Goal: Task Accomplishment & Management: Complete application form

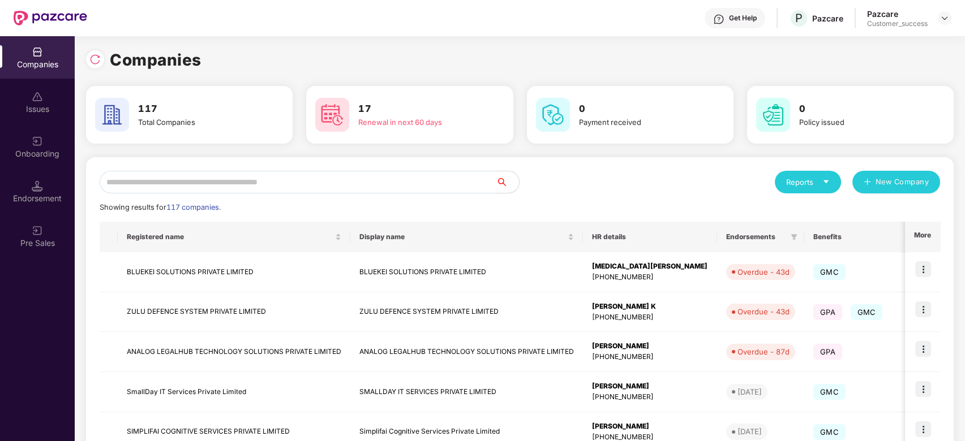
click at [183, 177] on input "text" at bounding box center [298, 182] width 397 height 23
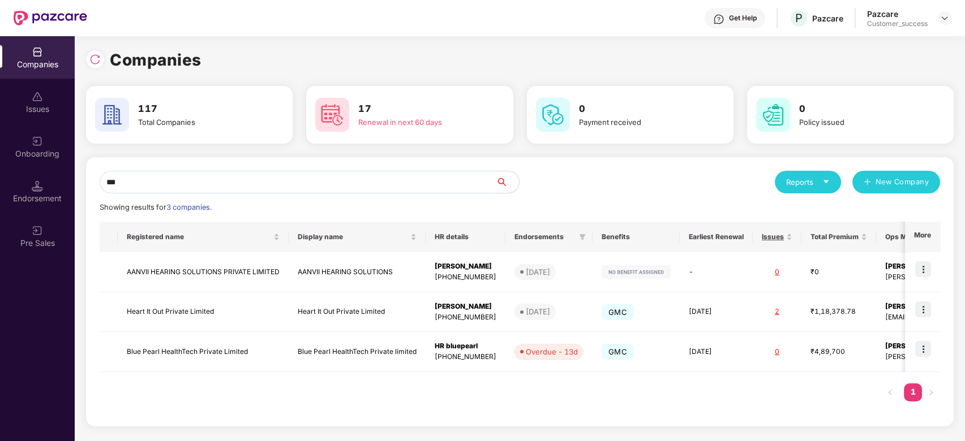
type input "****"
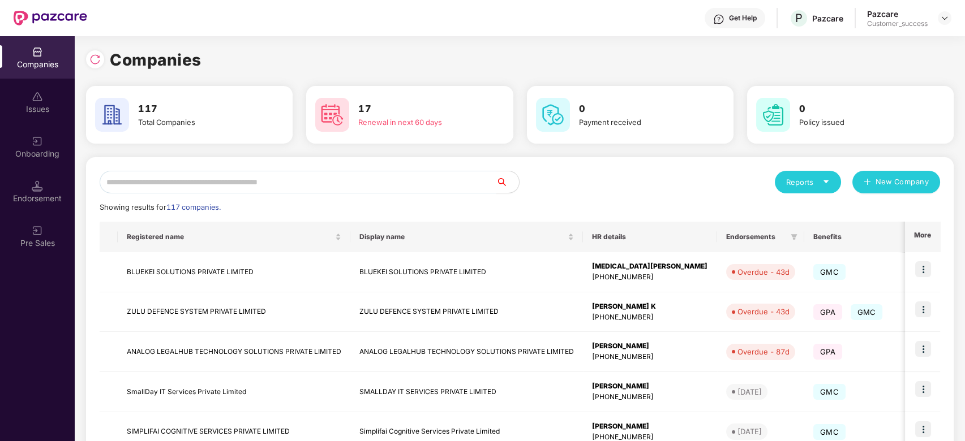
click at [166, 183] on input "text" at bounding box center [298, 182] width 397 height 23
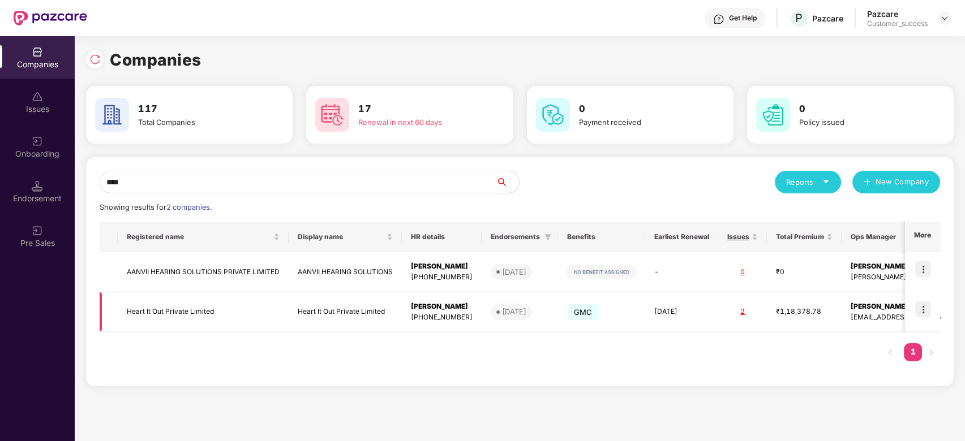
type input "****"
click at [923, 310] on img at bounding box center [923, 310] width 16 height 16
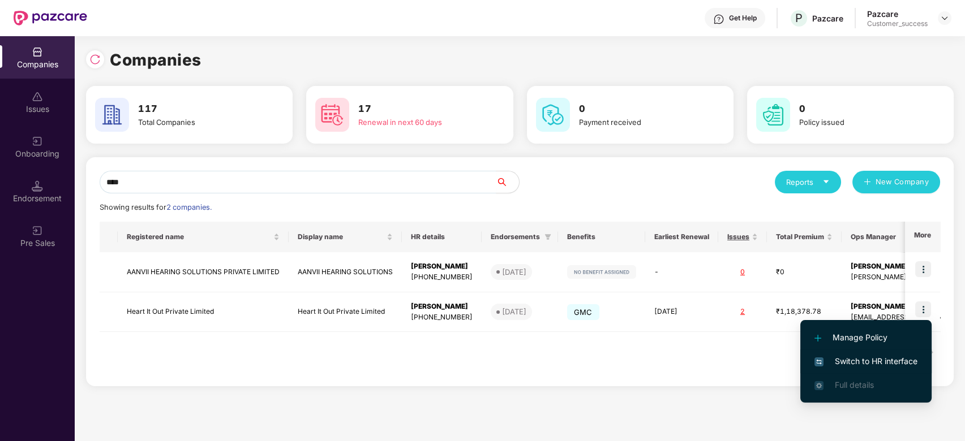
click at [880, 361] on span "Switch to HR interface" at bounding box center [865, 361] width 103 height 12
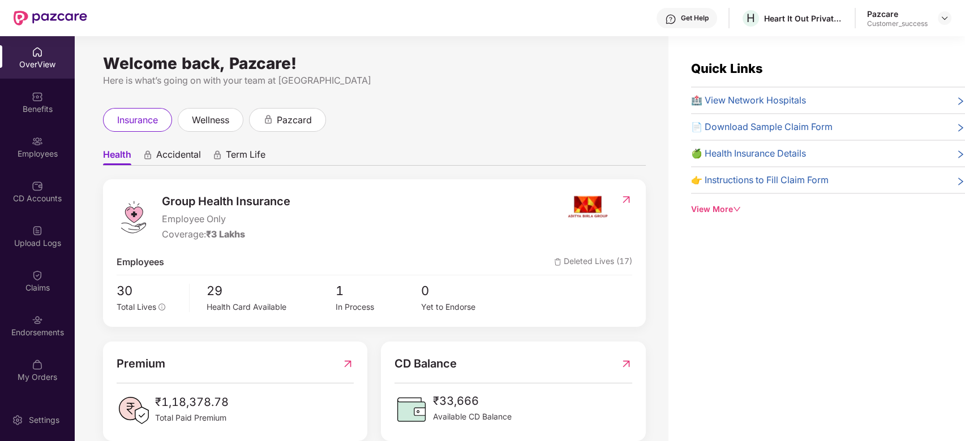
click at [762, 97] on span "🏥 View Network Hospitals" at bounding box center [748, 100] width 115 height 14
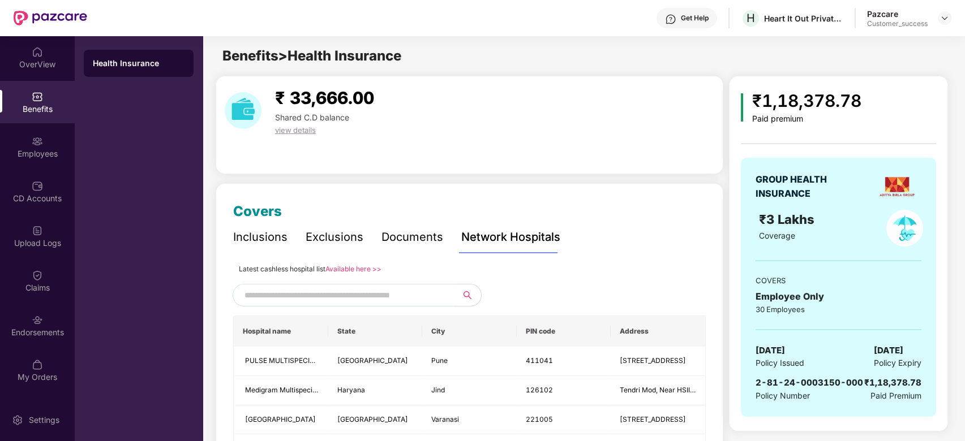
click at [362, 265] on link "Available here >>" at bounding box center [353, 269] width 56 height 8
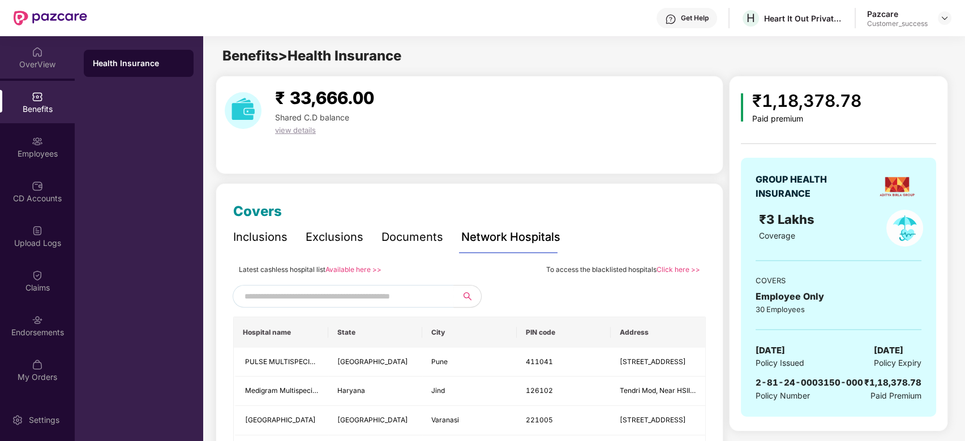
click at [26, 61] on div "OverView" at bounding box center [37, 64] width 75 height 11
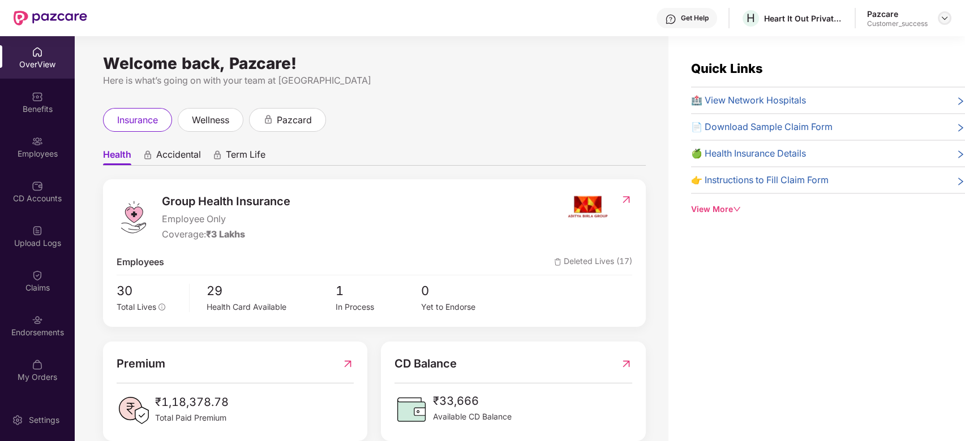
click at [942, 17] on img at bounding box center [944, 18] width 9 height 9
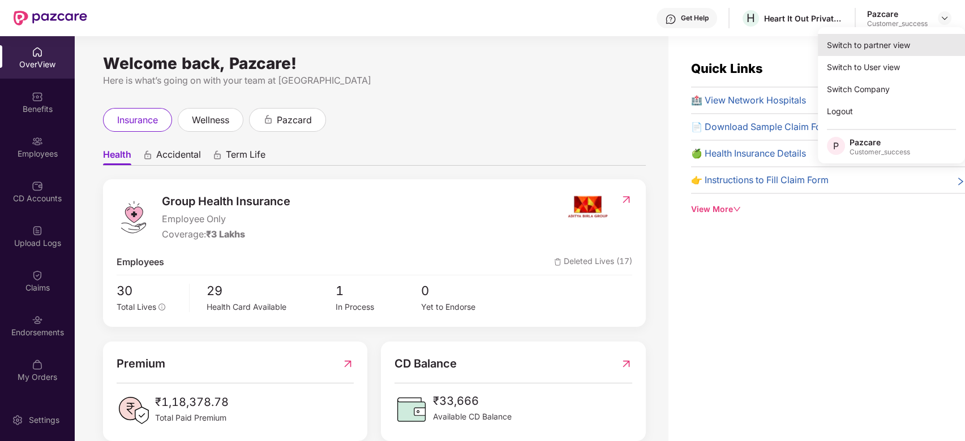
click at [885, 44] on div "Switch to partner view" at bounding box center [891, 45] width 147 height 22
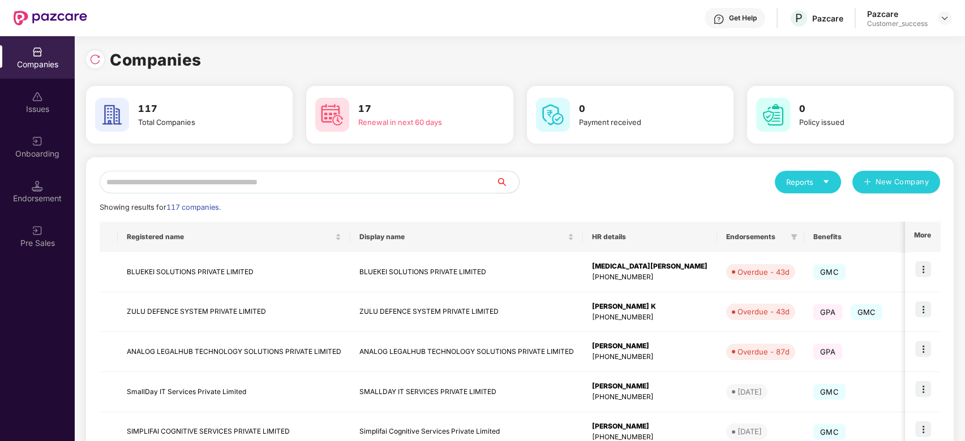
click at [330, 183] on input "text" at bounding box center [298, 182] width 397 height 23
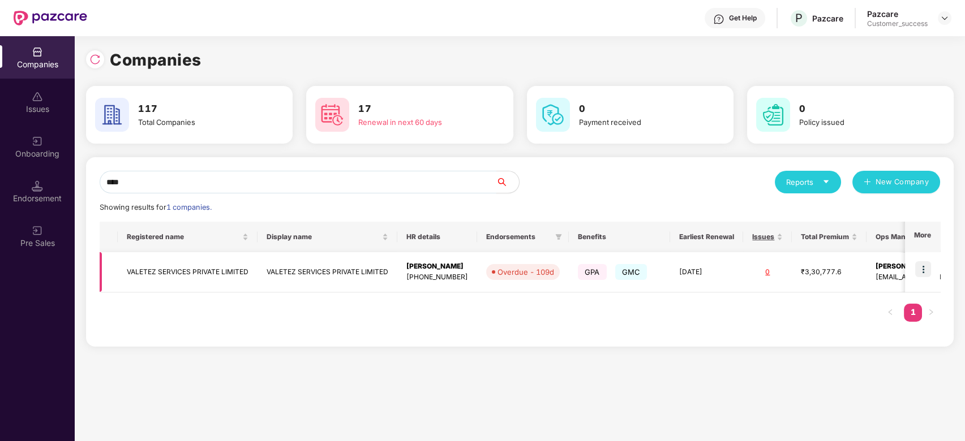
type input "****"
click at [922, 267] on img at bounding box center [923, 269] width 16 height 16
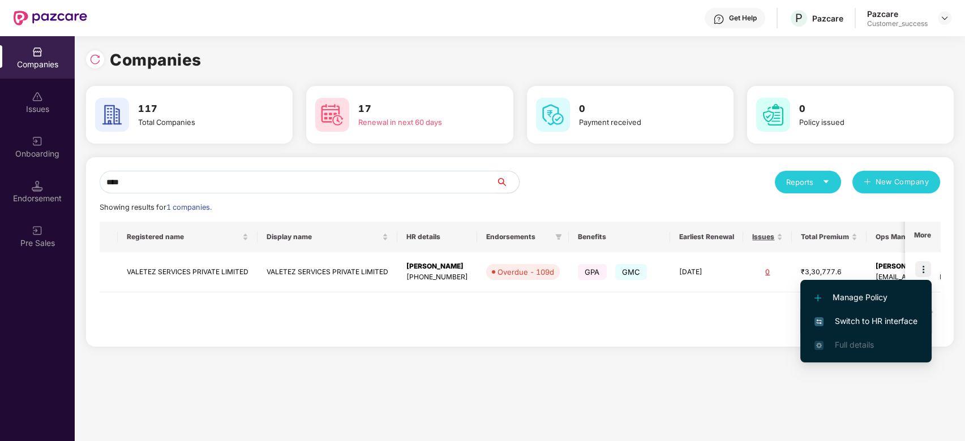
click at [872, 315] on li "Switch to HR interface" at bounding box center [865, 321] width 131 height 24
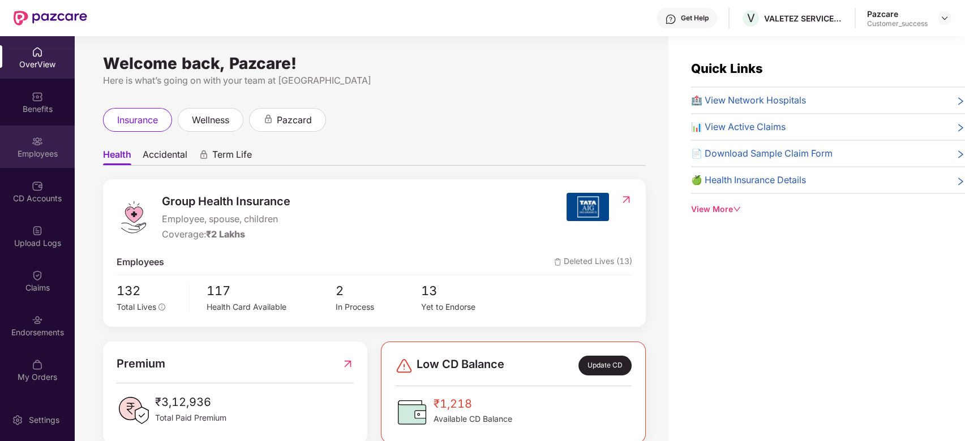
click at [31, 150] on div "Employees" at bounding box center [37, 153] width 75 height 11
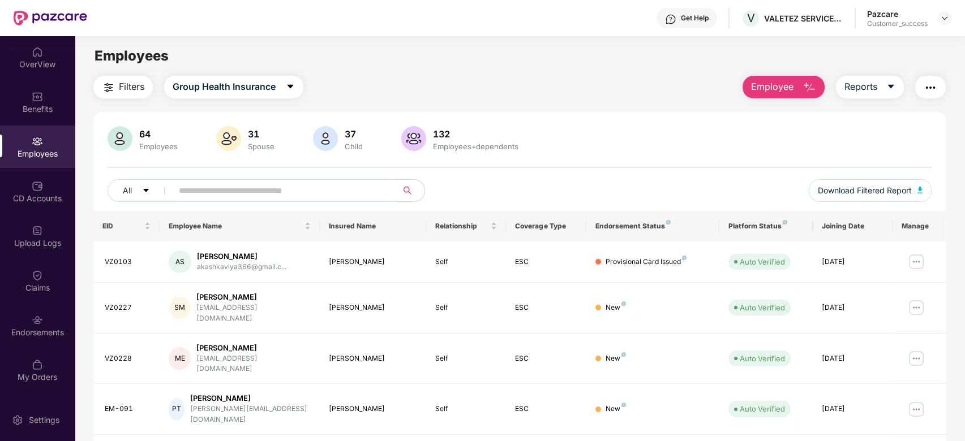
click at [235, 192] on input "text" at bounding box center [280, 190] width 203 height 17
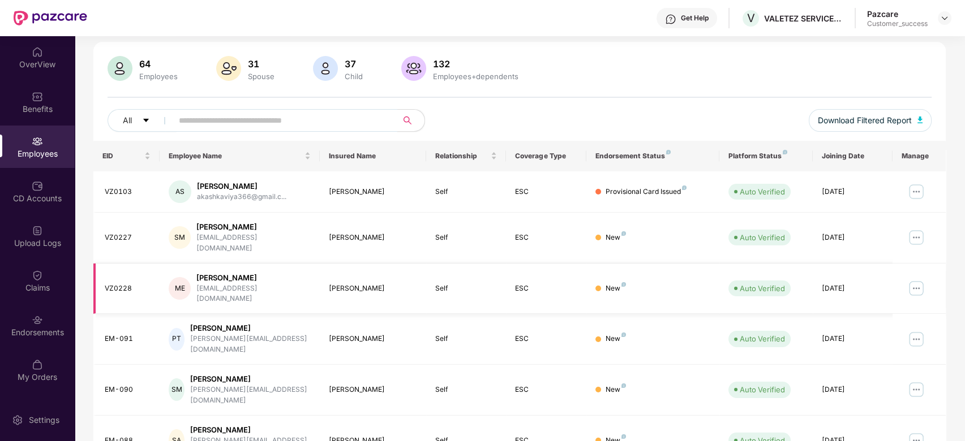
scroll to position [48, 0]
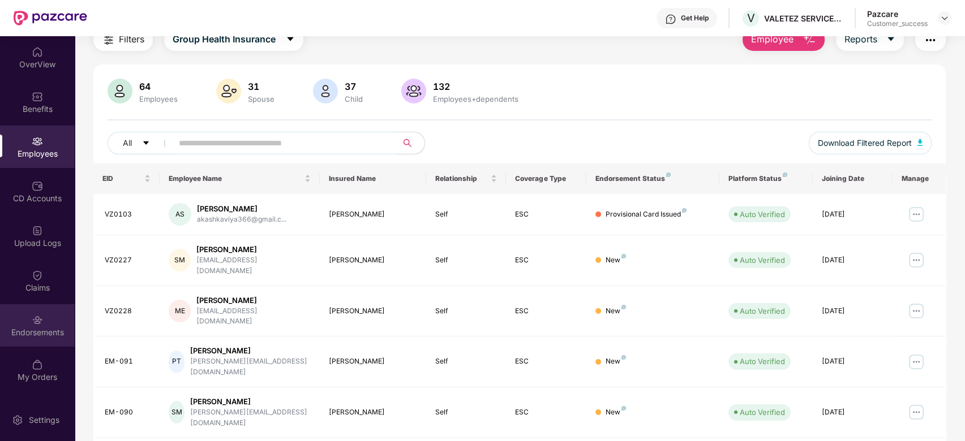
click at [32, 320] on img at bounding box center [37, 320] width 11 height 11
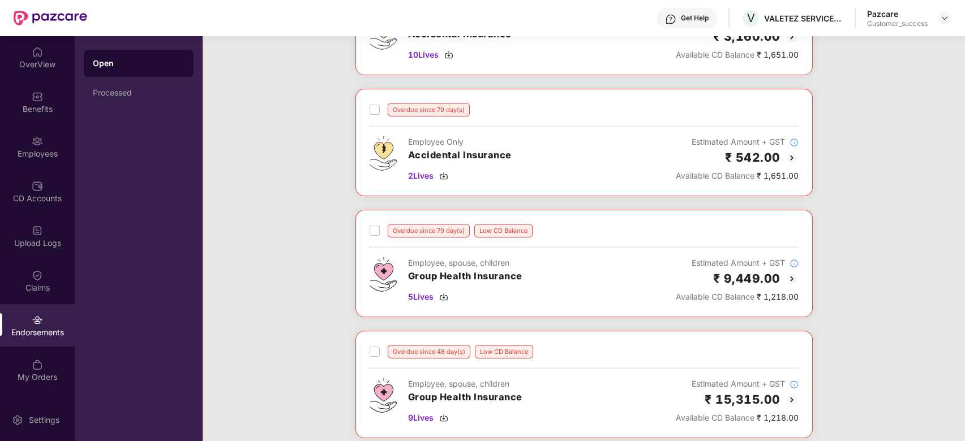
scroll to position [0, 0]
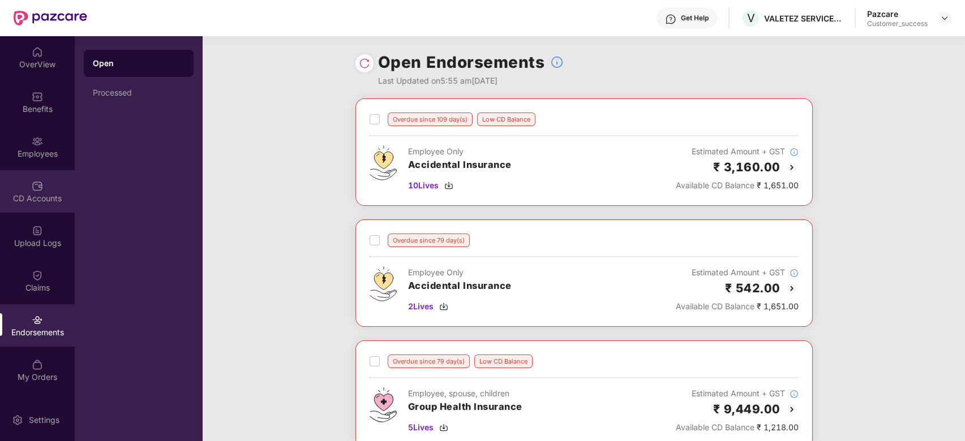
click at [37, 188] on img at bounding box center [37, 185] width 11 height 11
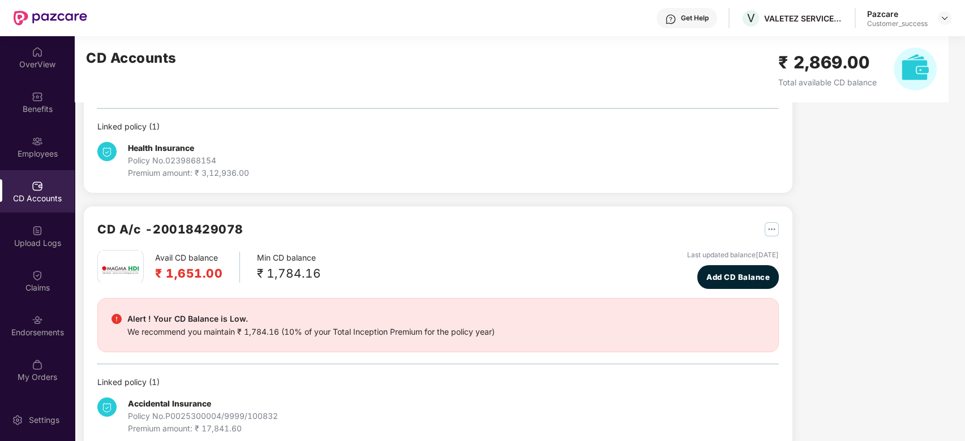
scroll to position [184, 0]
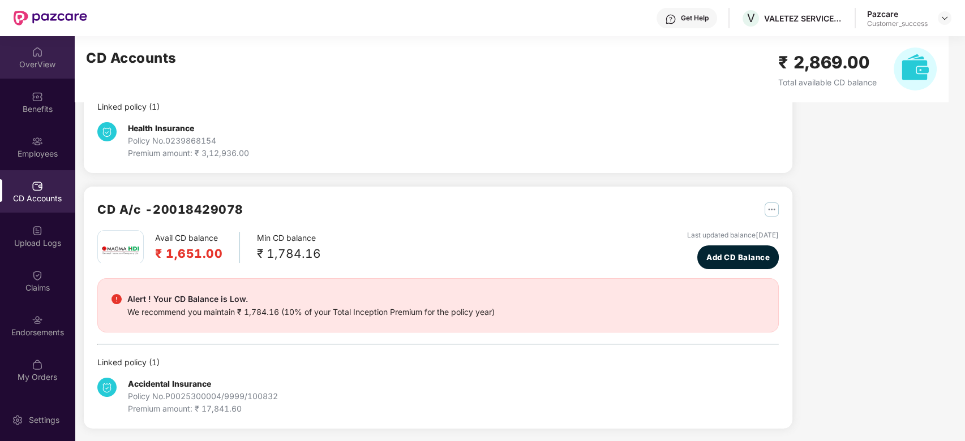
click at [36, 63] on div "OverView" at bounding box center [37, 64] width 75 height 11
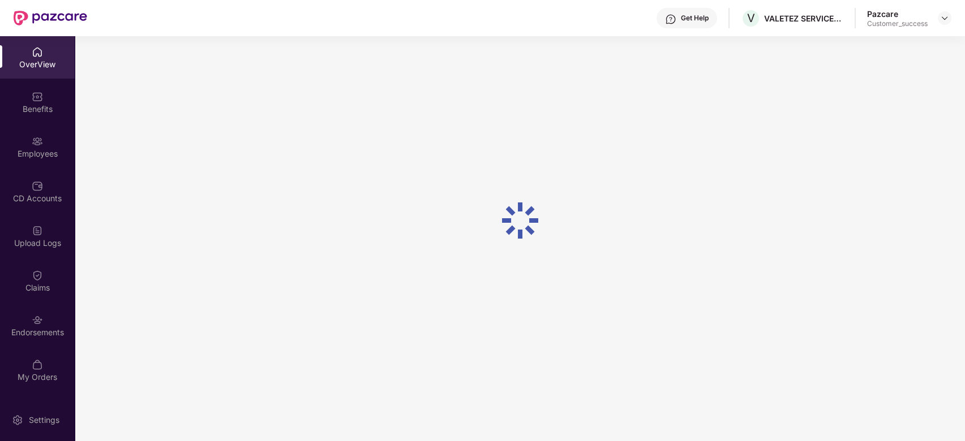
scroll to position [36, 0]
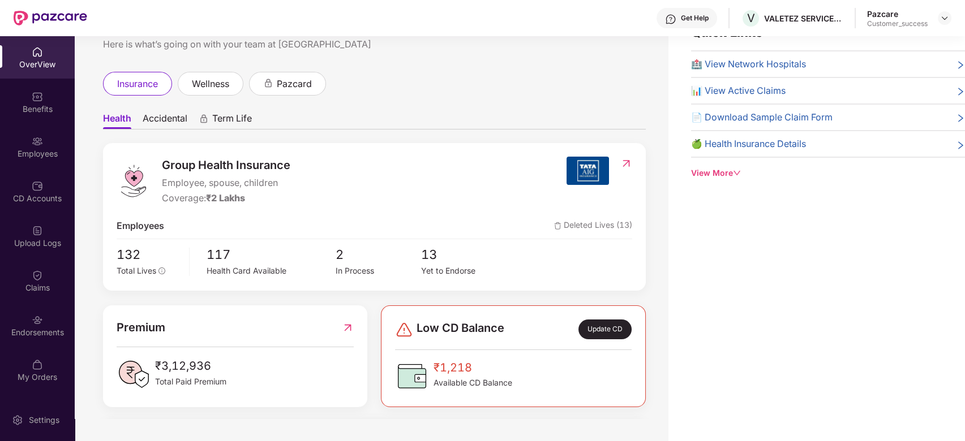
click at [937, 18] on div "Pazcare Customer_success" at bounding box center [909, 18] width 84 height 20
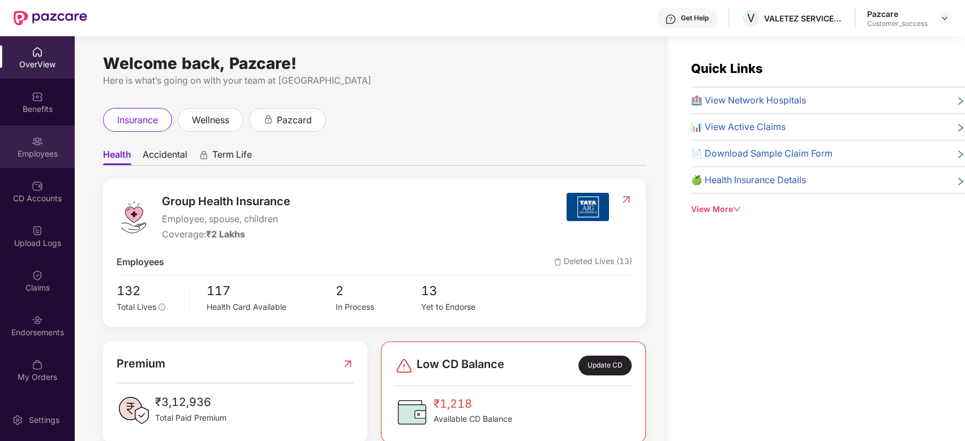
click at [42, 148] on div "Employees" at bounding box center [37, 153] width 75 height 11
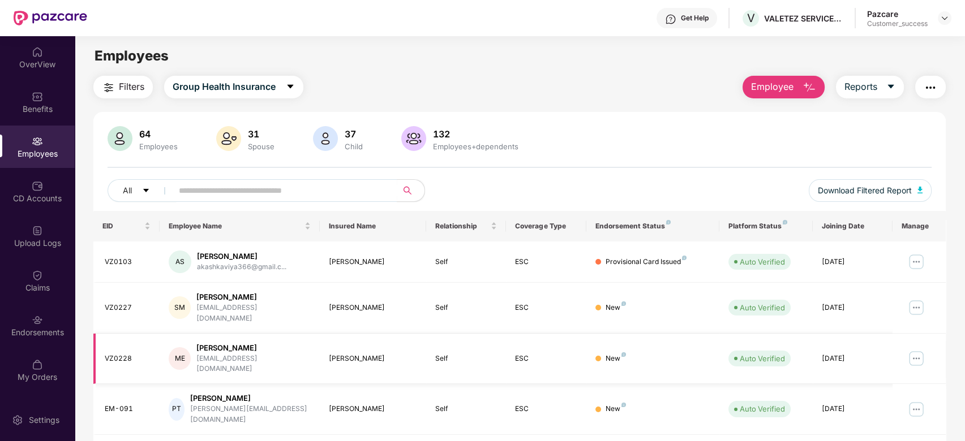
click at [225, 343] on div "[PERSON_NAME]" at bounding box center [253, 348] width 114 height 11
click at [45, 142] on div "Employees" at bounding box center [37, 147] width 75 height 42
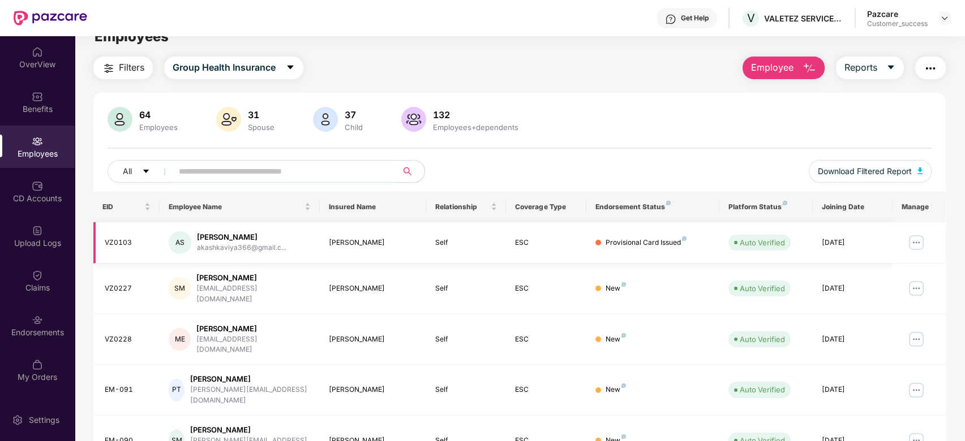
scroll to position [20, 0]
click at [790, 66] on span "Employee" at bounding box center [772, 66] width 42 height 14
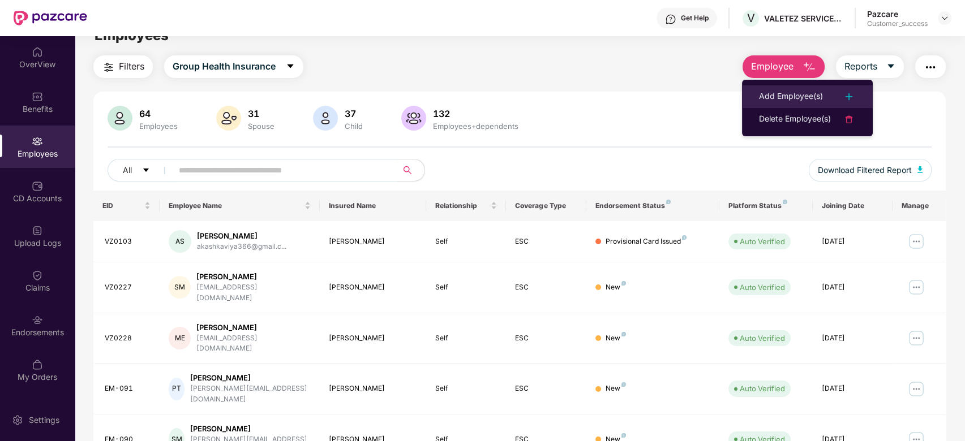
click at [798, 97] on div "Add Employee(s)" at bounding box center [791, 97] width 64 height 14
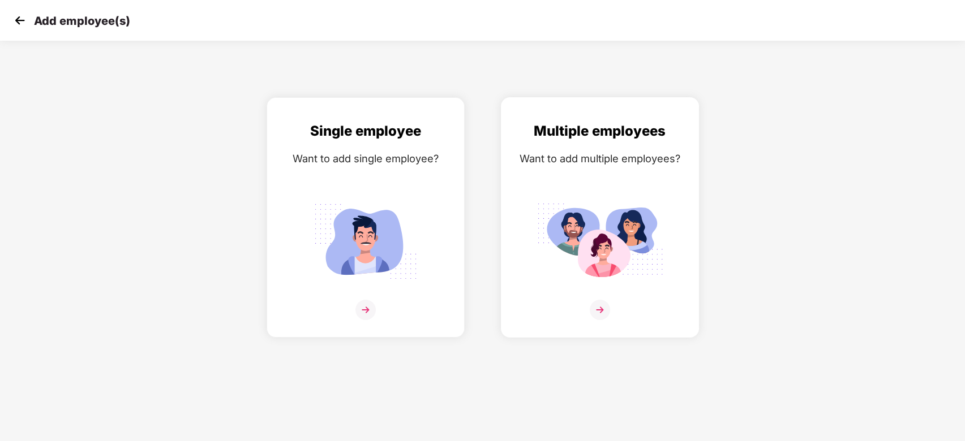
click at [605, 314] on img at bounding box center [600, 310] width 20 height 20
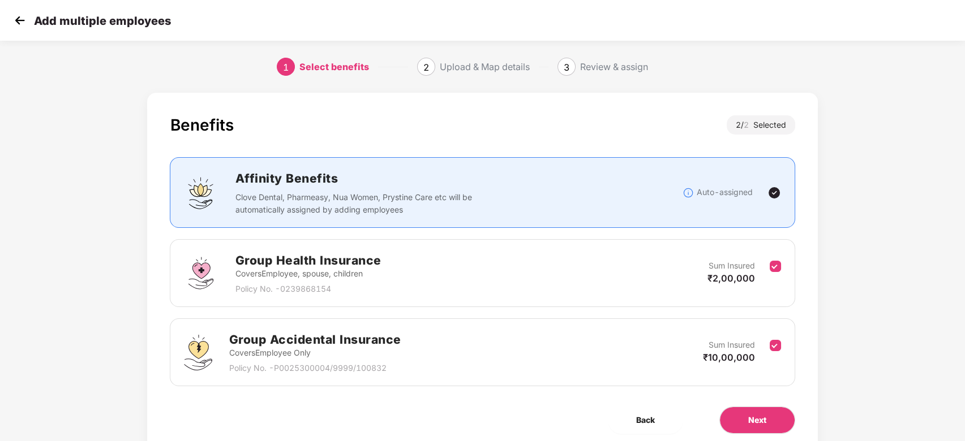
scroll to position [42, 0]
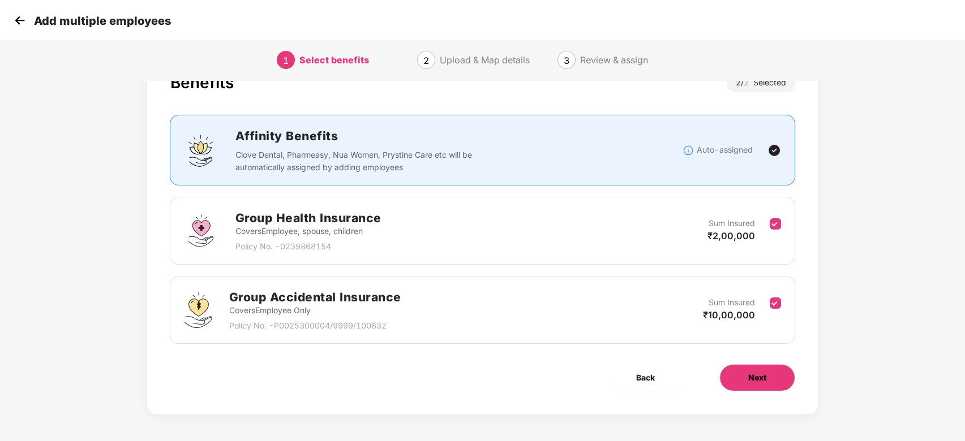
click at [764, 380] on span "Next" at bounding box center [757, 378] width 18 height 12
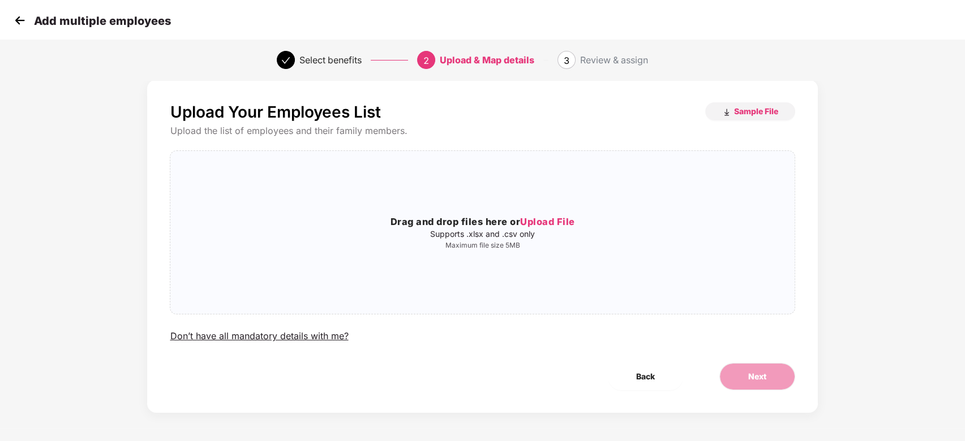
scroll to position [0, 0]
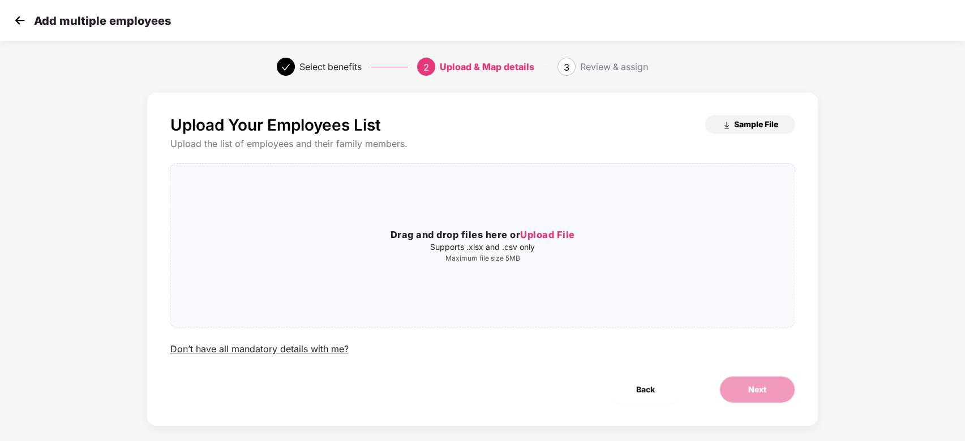
click at [746, 123] on span "Sample File" at bounding box center [756, 124] width 44 height 11
click at [14, 20] on img at bounding box center [19, 20] width 17 height 17
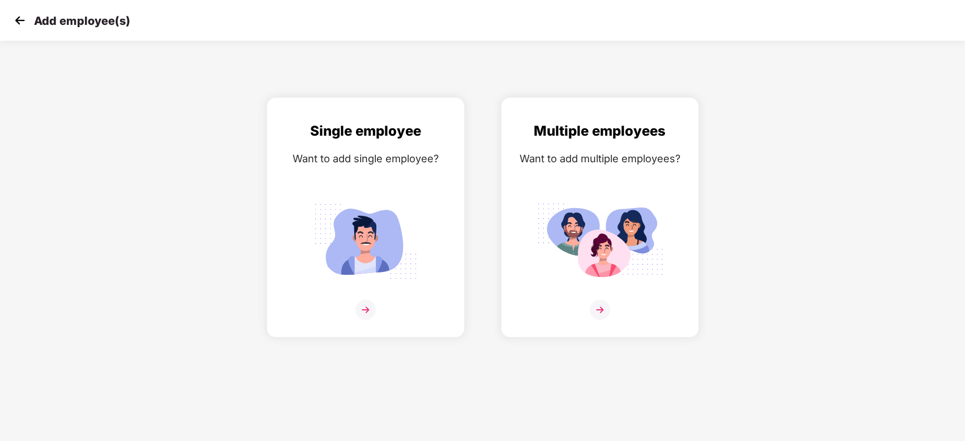
click at [19, 21] on img at bounding box center [19, 20] width 17 height 17
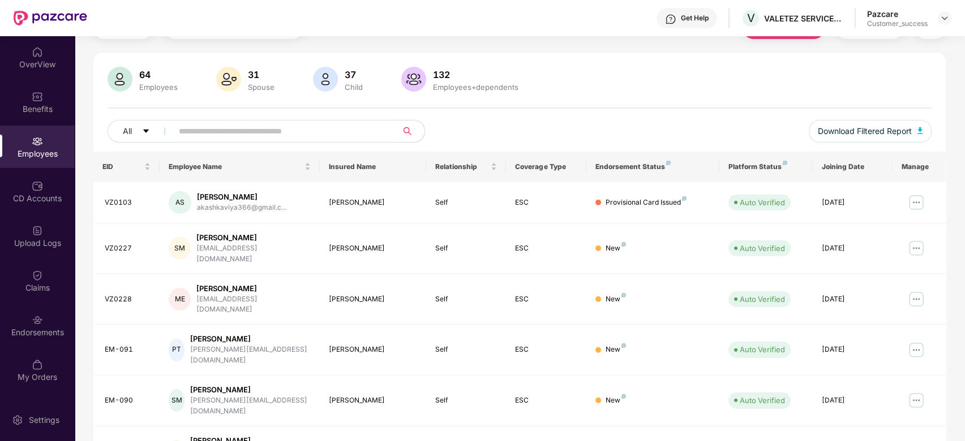
scroll to position [71, 0]
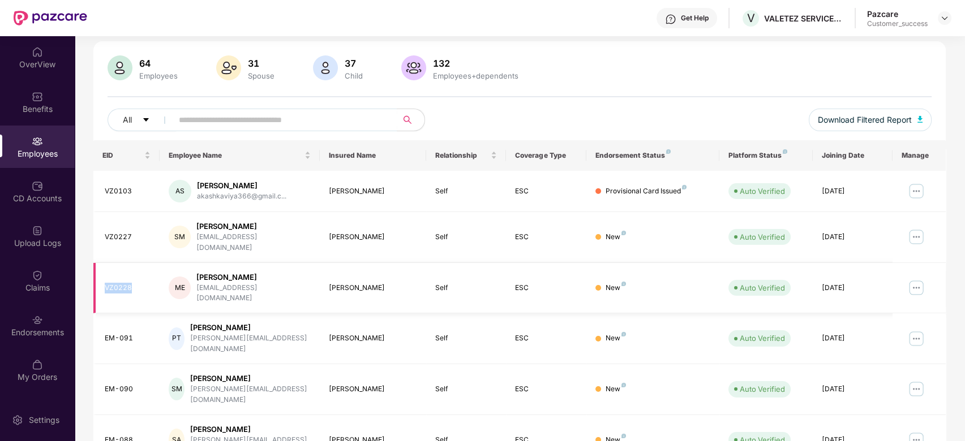
drag, startPoint x: 95, startPoint y: 273, endPoint x: 136, endPoint y: 271, distance: 40.8
click at [136, 271] on td "VZ0228" at bounding box center [126, 288] width 67 height 51
copy div "VZ0228"
drag, startPoint x: 261, startPoint y: 262, endPoint x: 194, endPoint y: 263, distance: 67.3
click at [194, 272] on div "ME [PERSON_NAME] [EMAIL_ADDRESS][DOMAIN_NAME]" at bounding box center [239, 288] width 141 height 32
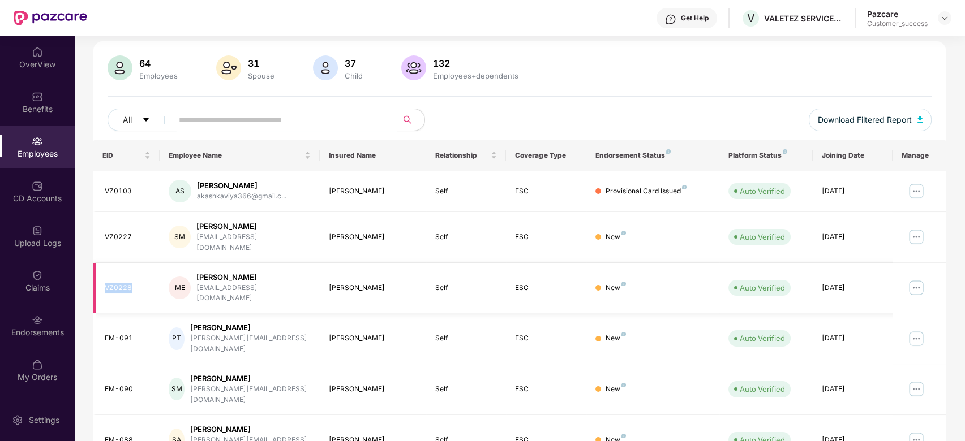
copy div "[PERSON_NAME]"
click at [416, 268] on td "[PERSON_NAME]" at bounding box center [373, 288] width 106 height 51
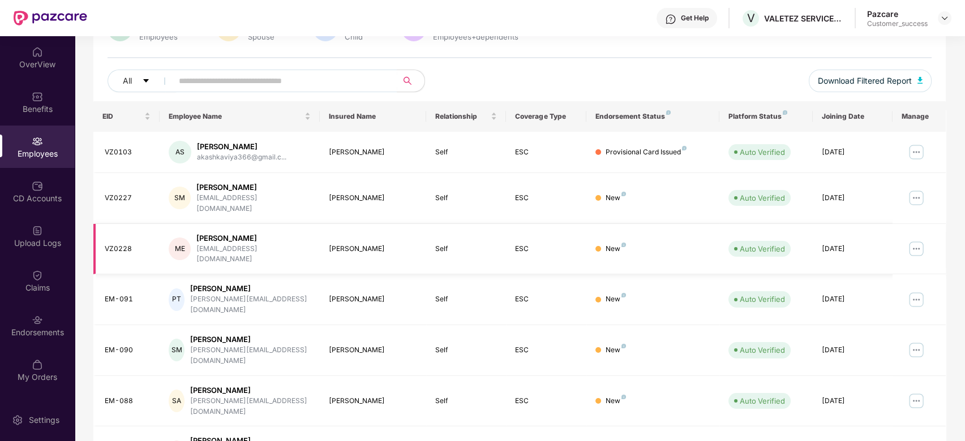
click at [914, 240] on img at bounding box center [916, 249] width 18 height 18
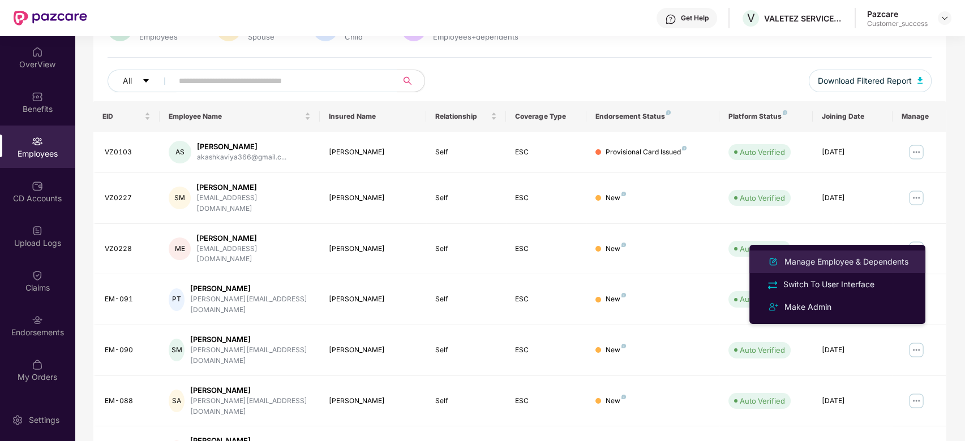
click at [822, 257] on div "Manage Employee & Dependents" at bounding box center [846, 262] width 128 height 12
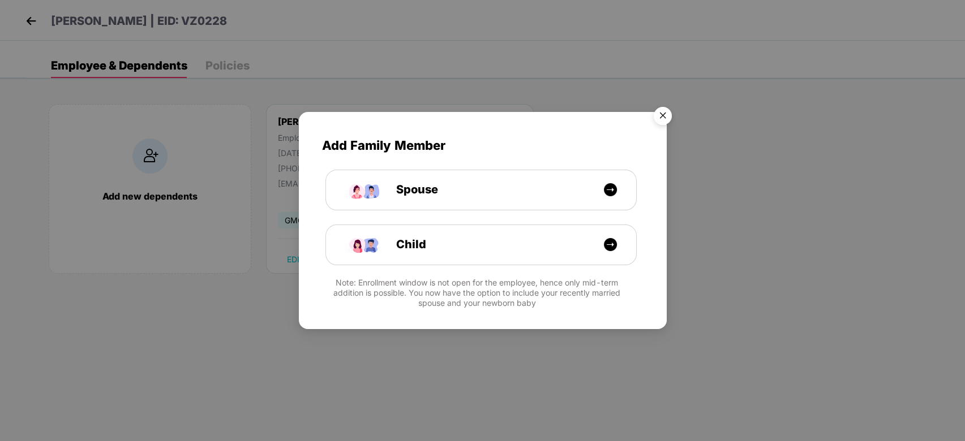
click at [661, 114] on img "Close" at bounding box center [663, 118] width 32 height 32
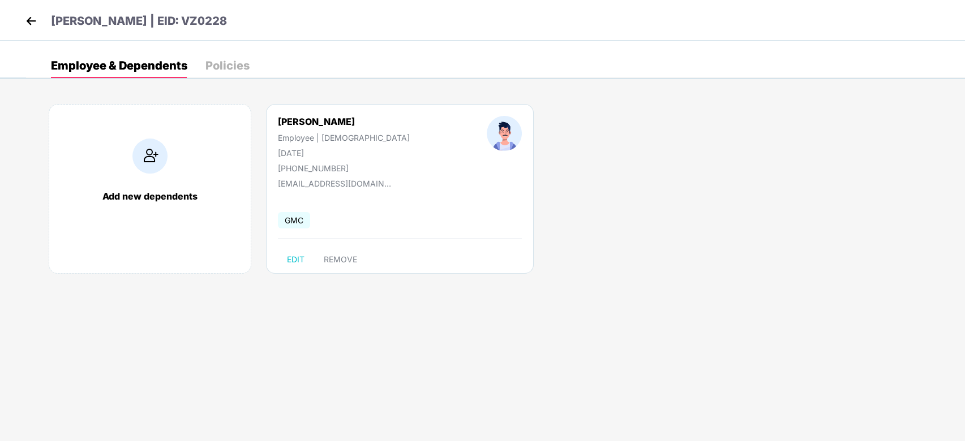
drag, startPoint x: 320, startPoint y: 152, endPoint x: 276, endPoint y: 153, distance: 44.7
click at [276, 153] on div "[PERSON_NAME] Employee | [DEMOGRAPHIC_DATA] [DATE] [PHONE_NUMBER]" at bounding box center [343, 144] width 209 height 57
copy div "[DATE]"
click at [332, 200] on div "[PERSON_NAME] Employee | [DEMOGRAPHIC_DATA] [DATE] [PHONE_NUMBER] [EMAIL_ADDRES…" at bounding box center [400, 189] width 268 height 170
drag, startPoint x: 351, startPoint y: 180, endPoint x: 277, endPoint y: 183, distance: 74.7
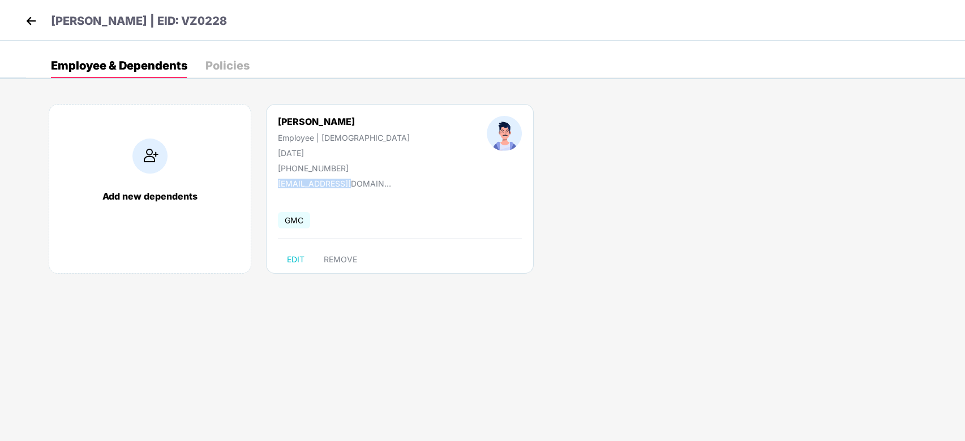
click at [277, 183] on div "[PERSON_NAME] Employee | [DEMOGRAPHIC_DATA] [DATE] [PHONE_NUMBER] [EMAIL_ADDRES…" at bounding box center [400, 189] width 268 height 170
copy div "[EMAIL_ADDRESS][DOMAIN_NAME]"
click at [389, 202] on div "[PERSON_NAME] Employee | [DEMOGRAPHIC_DATA] [DATE] [PHONE_NUMBER] [EMAIL_ADDRES…" at bounding box center [400, 189] width 268 height 170
drag, startPoint x: 334, startPoint y: 165, endPoint x: 304, endPoint y: 168, distance: 30.1
click at [304, 168] on div "[PHONE_NUMBER]" at bounding box center [344, 169] width 132 height 10
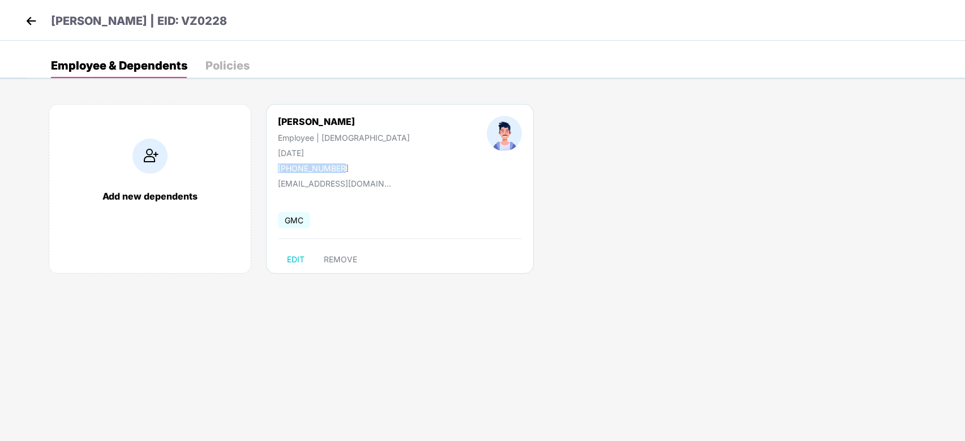
drag, startPoint x: 335, startPoint y: 169, endPoint x: 274, endPoint y: 167, distance: 61.1
click at [274, 167] on div "[PERSON_NAME] Employee | [DEMOGRAPHIC_DATA] [DATE] [PHONE_NUMBER]" at bounding box center [343, 144] width 209 height 57
copy div "[PHONE_NUMBER]"
click at [32, 23] on img at bounding box center [31, 20] width 17 height 17
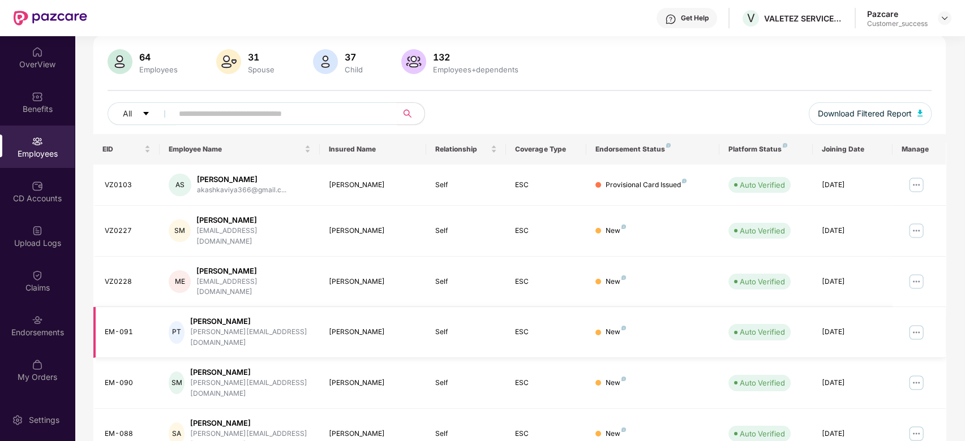
scroll to position [76, 0]
drag, startPoint x: 130, startPoint y: 224, endPoint x: 102, endPoint y: 225, distance: 27.2
click at [102, 225] on td "VZ0227" at bounding box center [126, 232] width 67 height 51
copy div "VZ0227"
drag, startPoint x: 233, startPoint y: 216, endPoint x: 198, endPoint y: 220, distance: 34.7
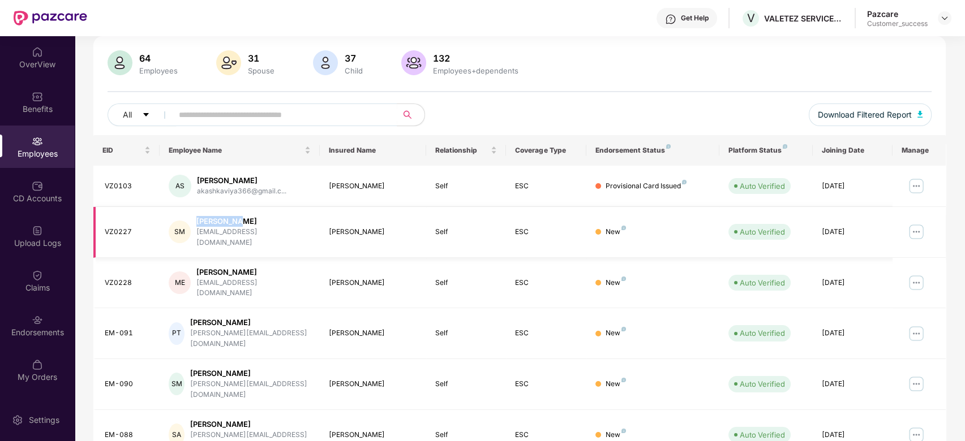
click at [198, 220] on div "[PERSON_NAME]" at bounding box center [253, 221] width 114 height 11
copy div "[PERSON_NAME]"
drag, startPoint x: 277, startPoint y: 230, endPoint x: 196, endPoint y: 238, distance: 81.2
click at [196, 238] on div "SM Simalraj M [EMAIL_ADDRESS][DOMAIN_NAME]" at bounding box center [239, 232] width 141 height 32
copy div "[EMAIL_ADDRESS][DOMAIN_NAME]"
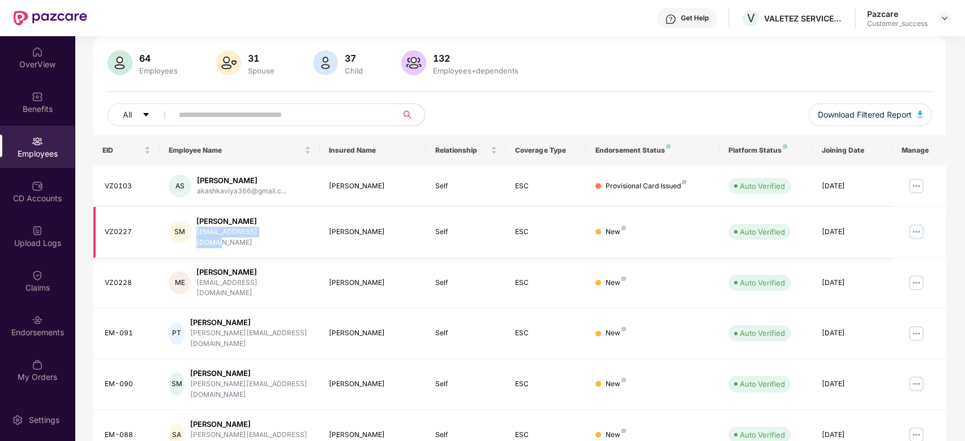
click at [911, 225] on img at bounding box center [916, 232] width 18 height 18
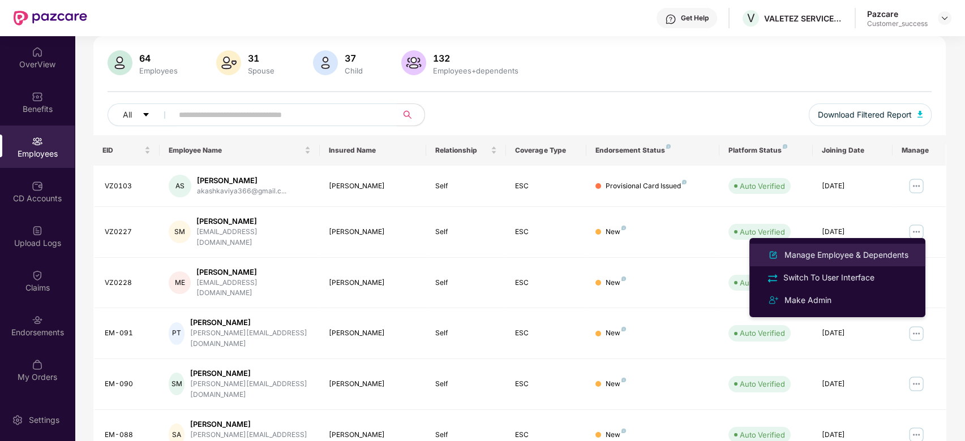
click at [833, 255] on div "Manage Employee & Dependents" at bounding box center [846, 255] width 128 height 12
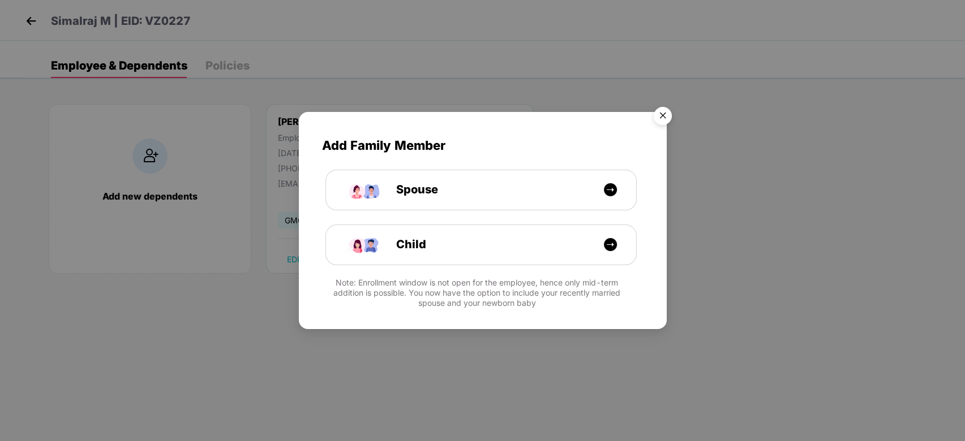
click at [660, 111] on img "Close" at bounding box center [663, 118] width 32 height 32
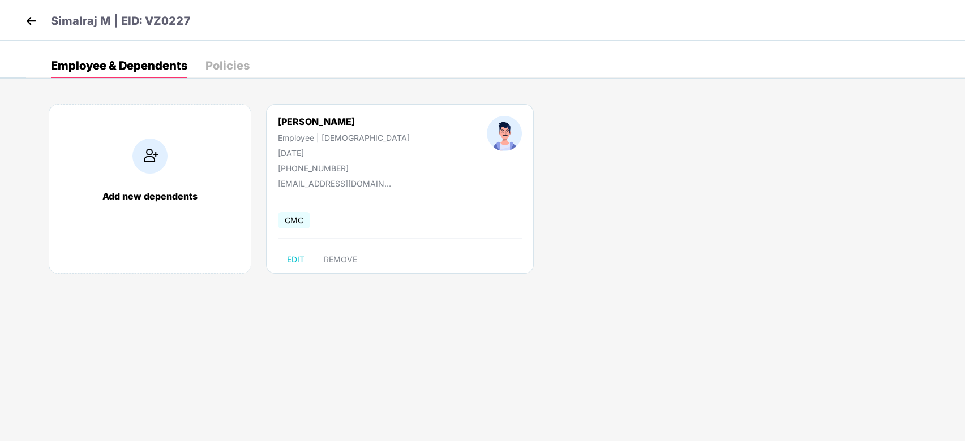
click at [327, 153] on div "[DATE]" at bounding box center [344, 153] width 132 height 10
drag, startPoint x: 327, startPoint y: 153, endPoint x: 278, endPoint y: 150, distance: 49.3
click at [278, 150] on div "[DATE]" at bounding box center [344, 153] width 132 height 10
copy div "[DATE]"
drag, startPoint x: 291, startPoint y: 166, endPoint x: 350, endPoint y: 164, distance: 58.9
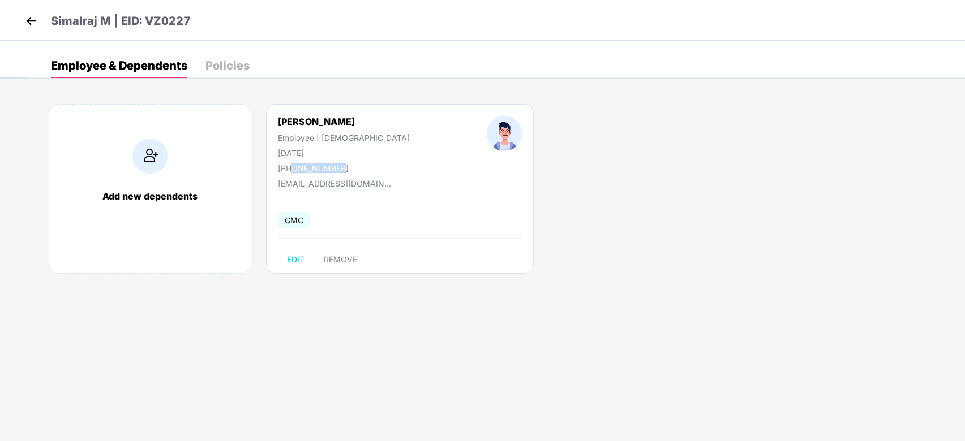
click at [350, 164] on div "[PERSON_NAME] | [DEMOGRAPHIC_DATA] [DATE] [PHONE_NUMBER]" at bounding box center [343, 144] width 209 height 57
click at [35, 18] on img at bounding box center [31, 20] width 17 height 17
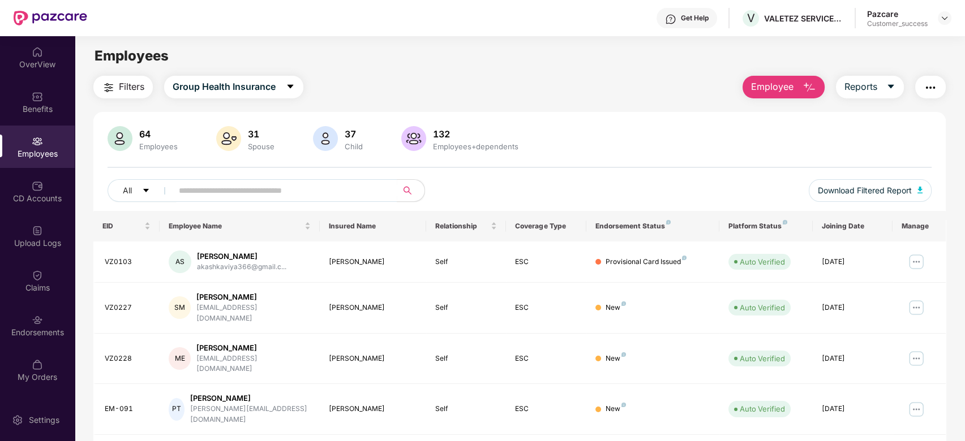
scroll to position [102, 0]
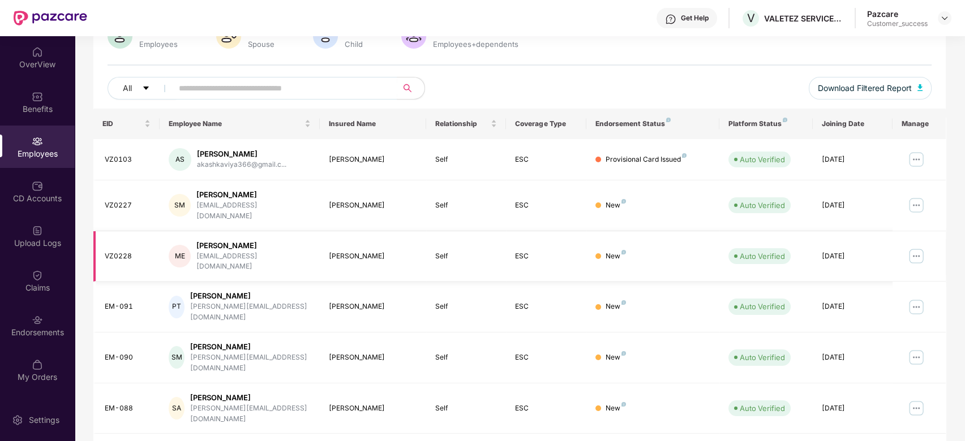
click at [913, 247] on img at bounding box center [916, 256] width 18 height 18
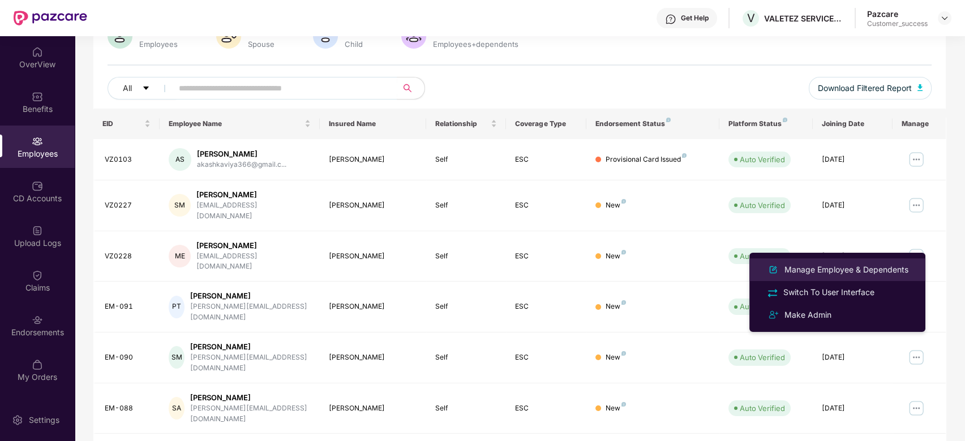
click at [835, 267] on div "Manage Employee & Dependents" at bounding box center [846, 270] width 128 height 12
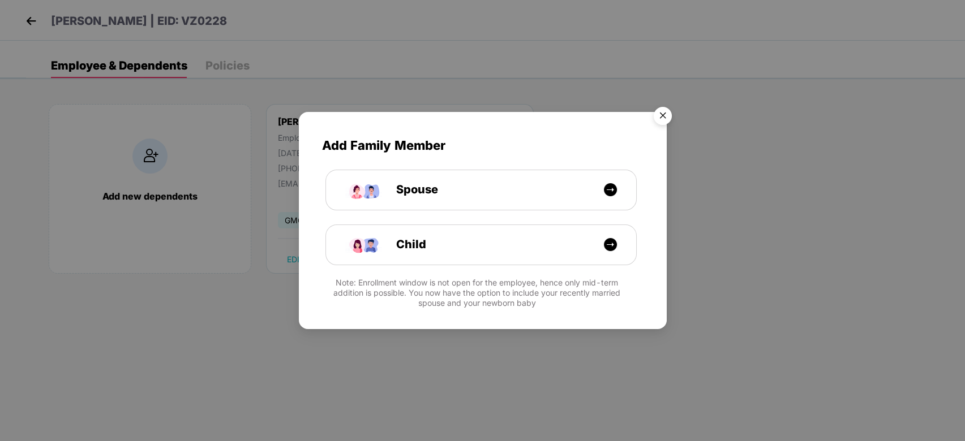
click at [669, 112] on img "Close" at bounding box center [663, 118] width 32 height 32
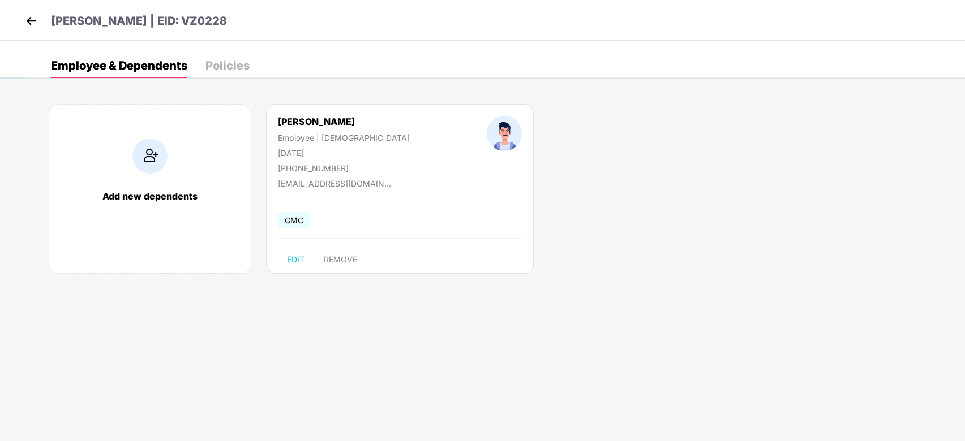
click at [27, 20] on img at bounding box center [31, 20] width 17 height 17
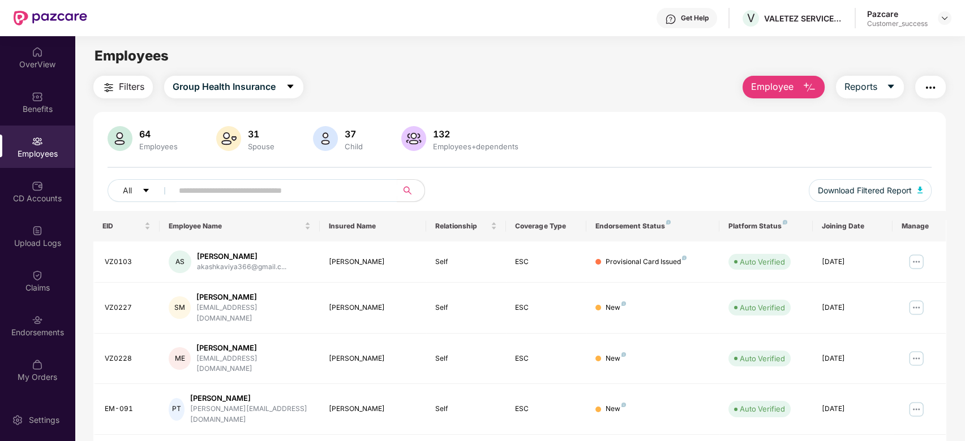
scroll to position [127, 0]
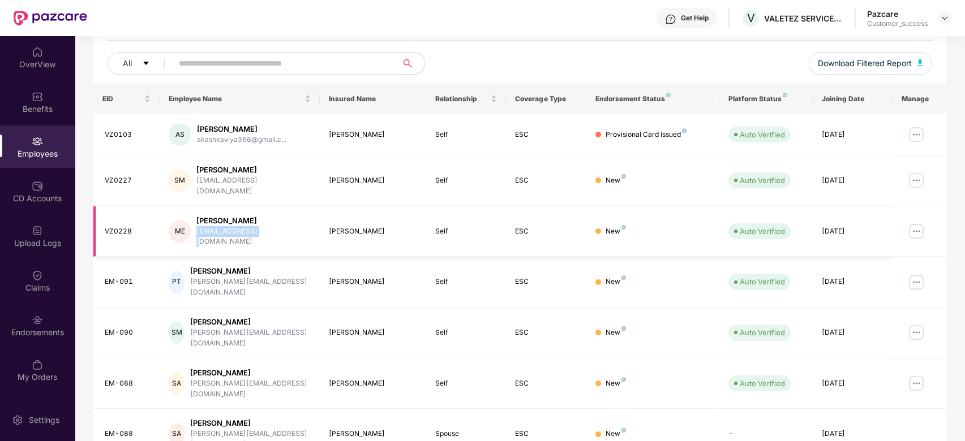
drag, startPoint x: 265, startPoint y: 219, endPoint x: 196, endPoint y: 224, distance: 69.2
click at [196, 224] on div "ME [PERSON_NAME] [EMAIL_ADDRESS][DOMAIN_NAME]" at bounding box center [239, 232] width 141 height 32
click at [910, 222] on img at bounding box center [916, 231] width 18 height 18
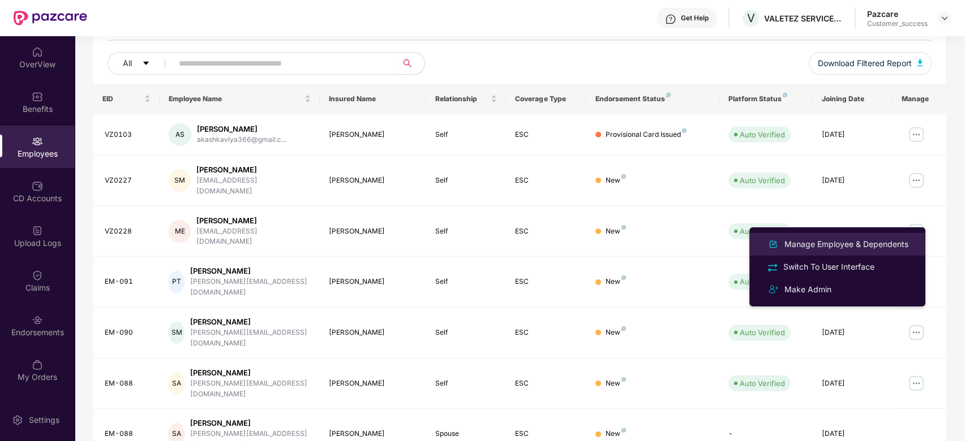
click at [842, 244] on div "Manage Employee & Dependents" at bounding box center [846, 244] width 128 height 12
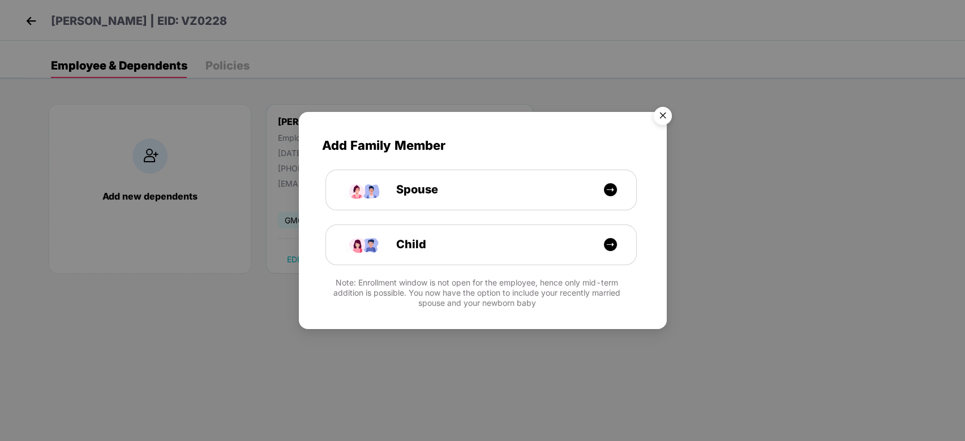
click at [657, 121] on img "Close" at bounding box center [663, 118] width 32 height 32
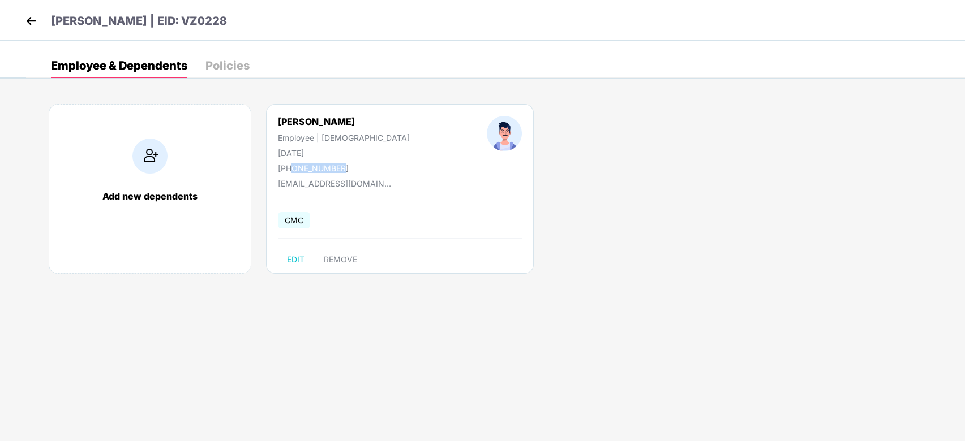
drag, startPoint x: 291, startPoint y: 170, endPoint x: 345, endPoint y: 164, distance: 53.5
click at [345, 164] on div "[PHONE_NUMBER]" at bounding box center [344, 169] width 132 height 10
click at [29, 22] on img at bounding box center [31, 20] width 17 height 17
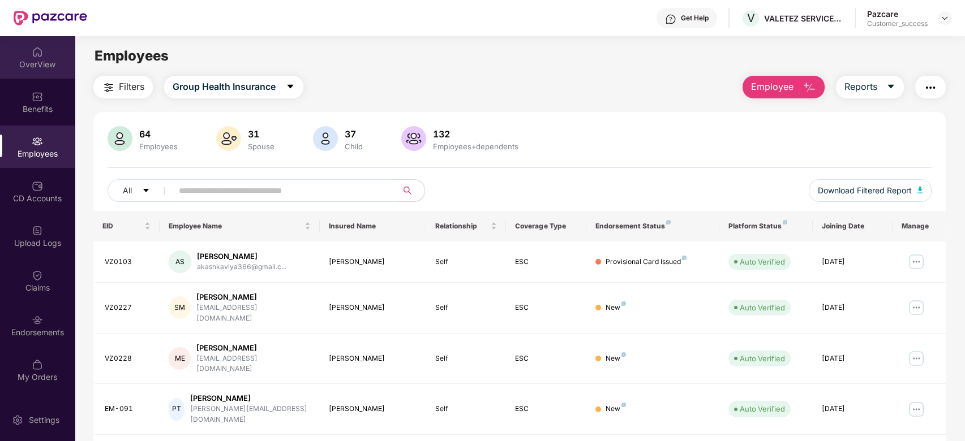
click at [40, 48] on img at bounding box center [37, 51] width 11 height 11
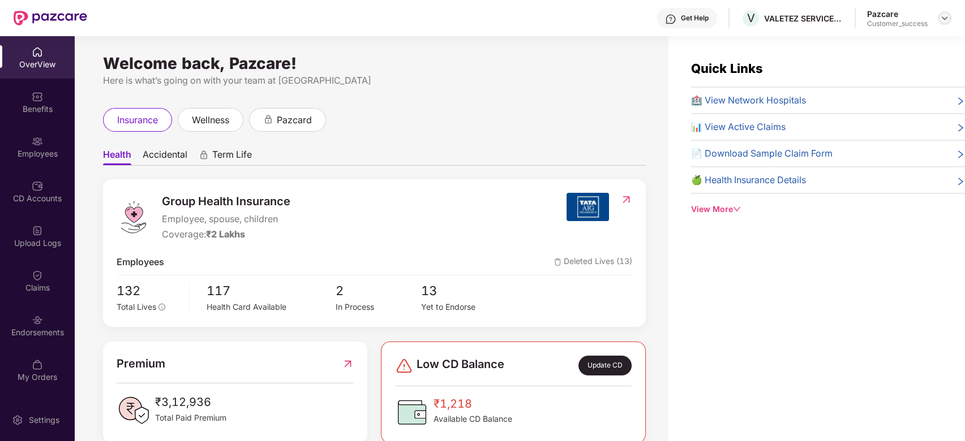
click at [940, 21] on img at bounding box center [944, 18] width 9 height 9
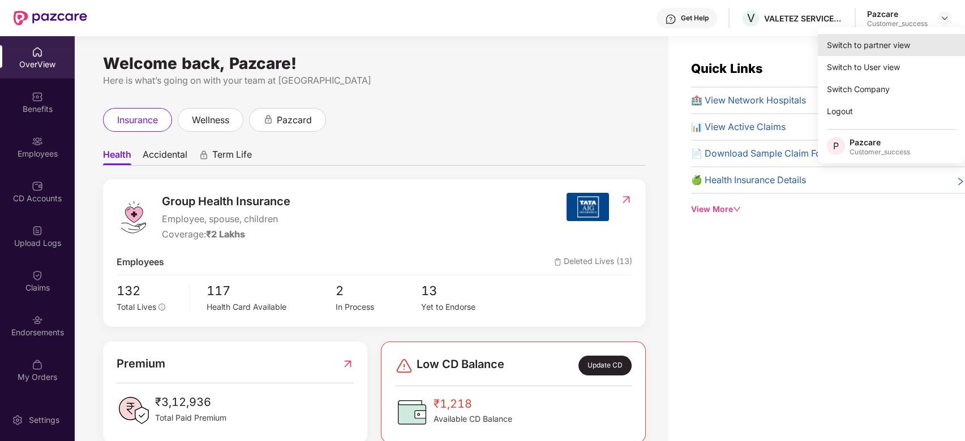
click at [900, 42] on div "Switch to partner view" at bounding box center [891, 45] width 147 height 22
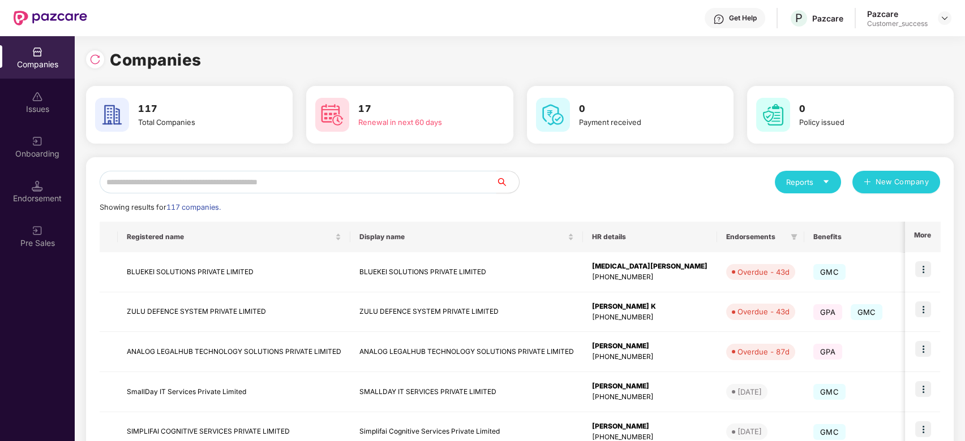
click at [253, 183] on input "text" at bounding box center [298, 182] width 397 height 23
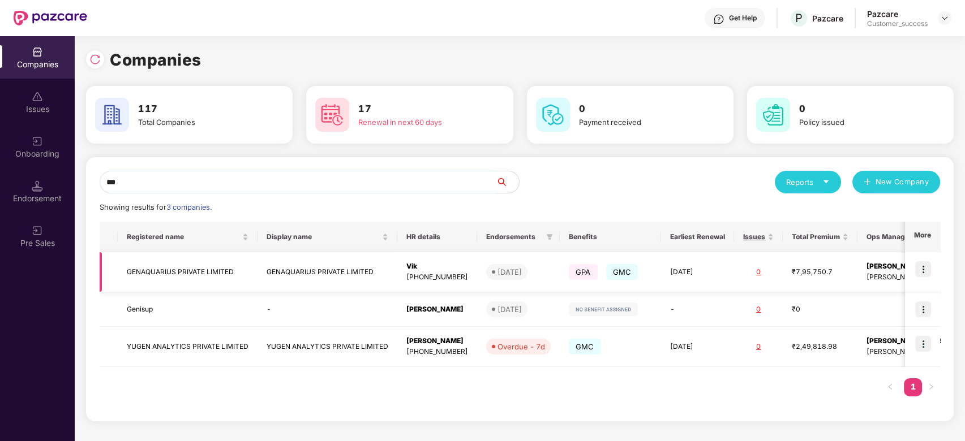
type input "***"
click at [923, 267] on img at bounding box center [923, 269] width 16 height 16
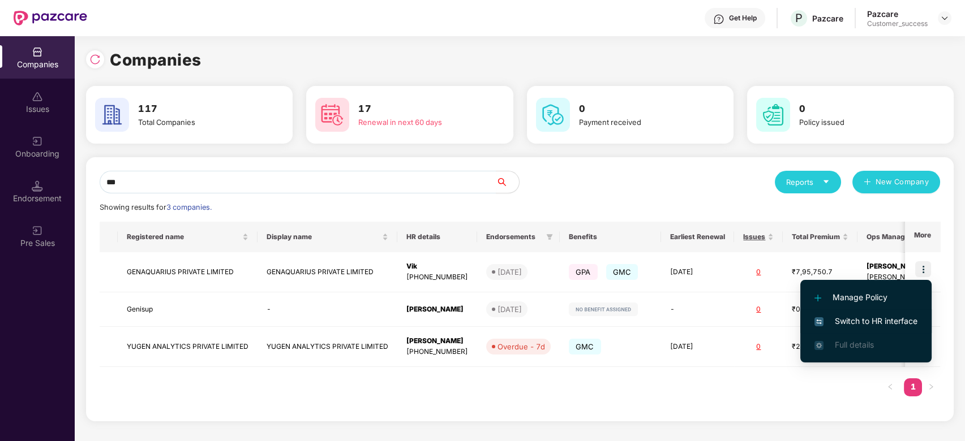
click at [847, 319] on span "Switch to HR interface" at bounding box center [865, 321] width 103 height 12
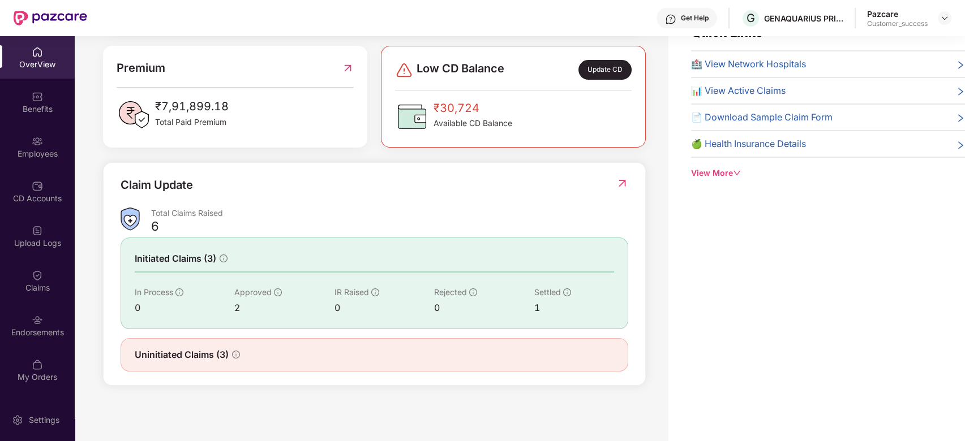
scroll to position [0, 0]
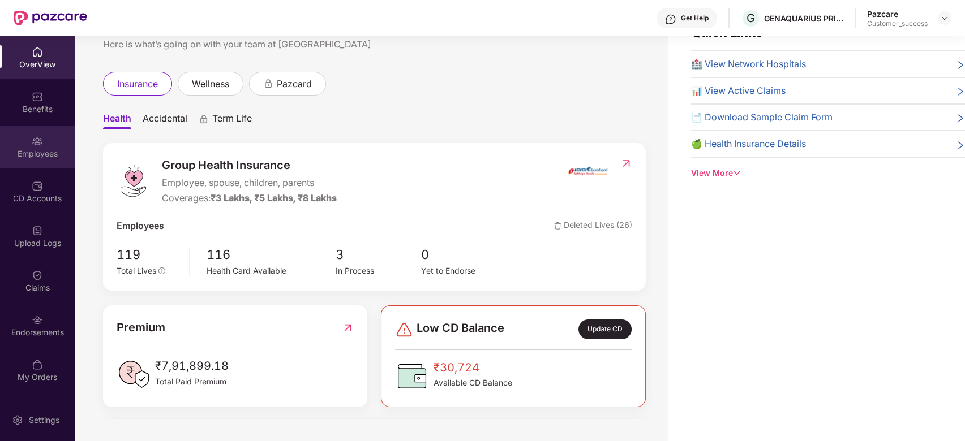
click at [36, 149] on div "Employees" at bounding box center [37, 153] width 75 height 11
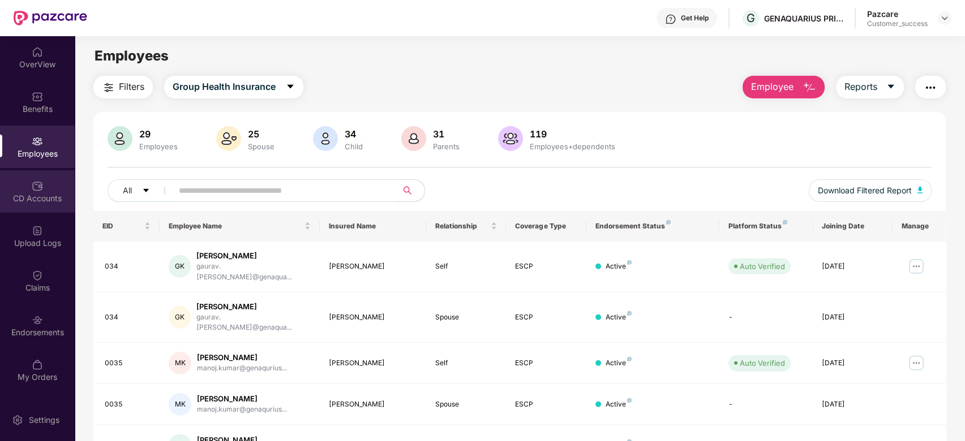
click at [27, 188] on div "CD Accounts" at bounding box center [37, 191] width 75 height 42
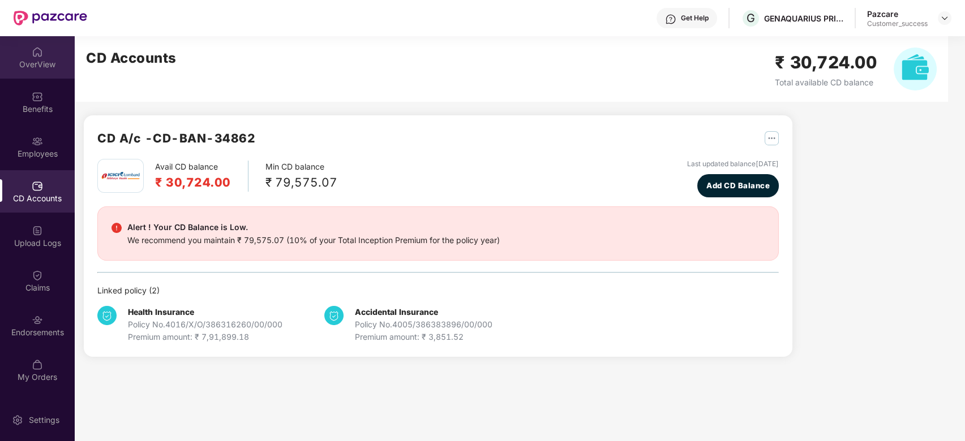
click at [45, 47] on div "OverView" at bounding box center [37, 57] width 75 height 42
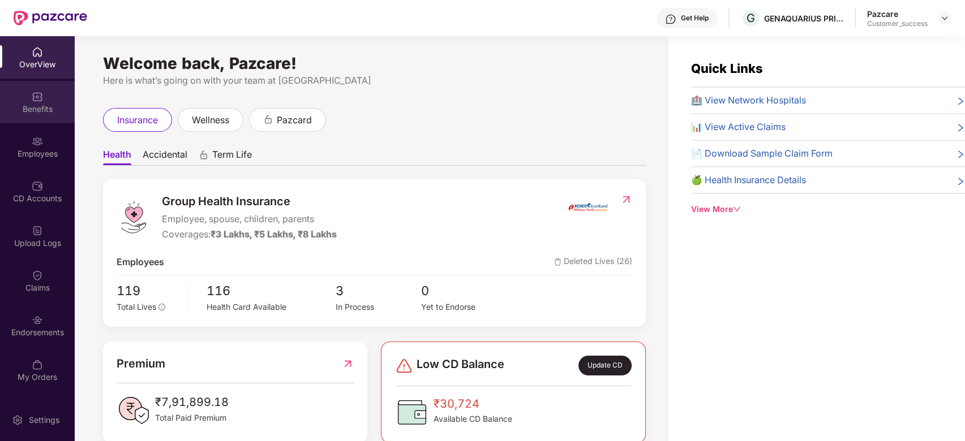
click at [40, 104] on div "Benefits" at bounding box center [37, 109] width 75 height 11
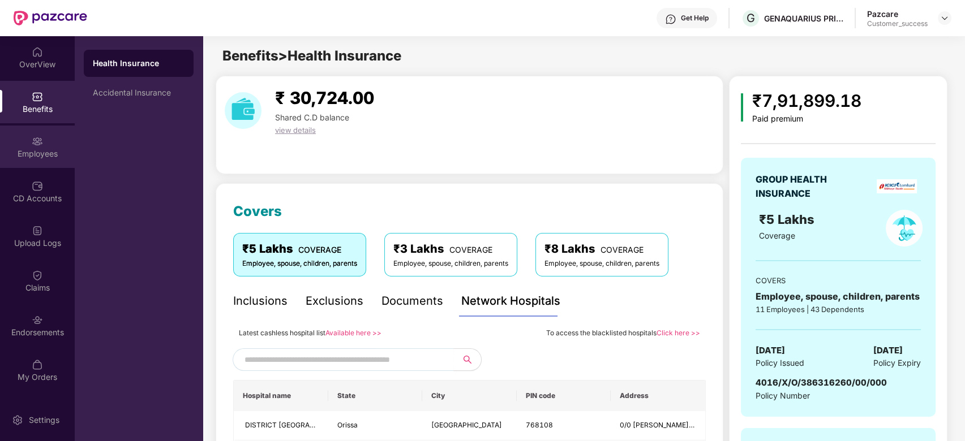
click at [36, 140] on img at bounding box center [37, 141] width 11 height 11
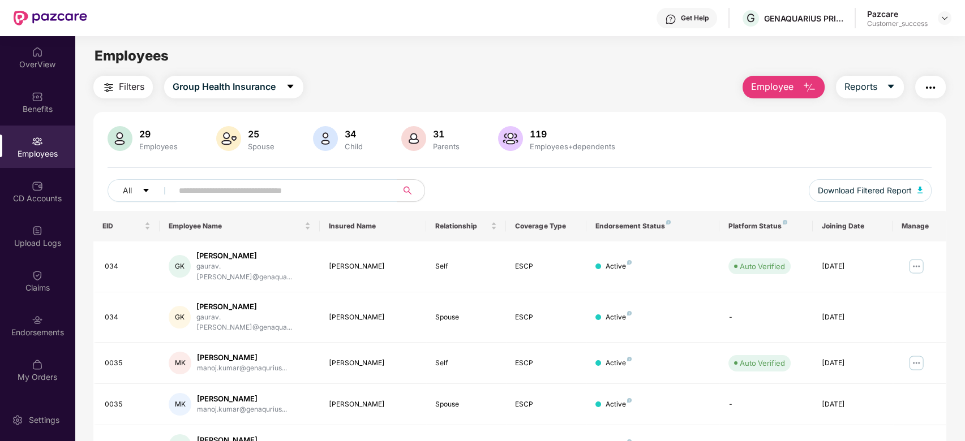
click at [796, 89] on button "Employee" at bounding box center [783, 87] width 82 height 23
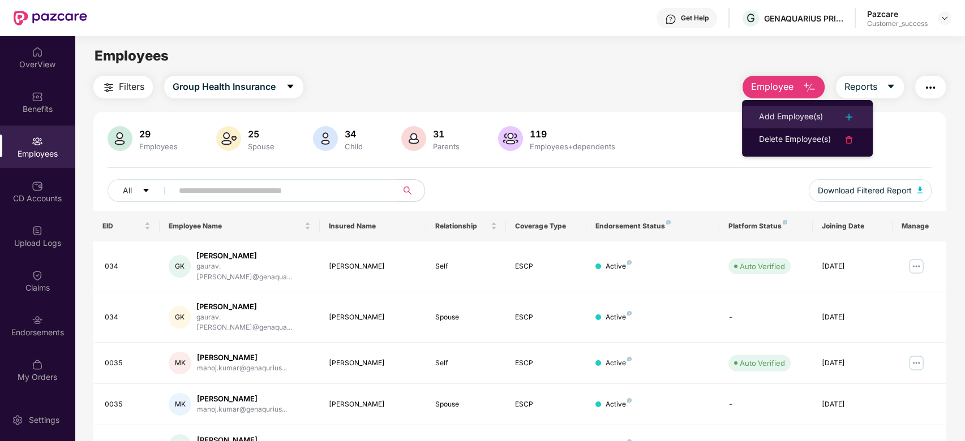
click at [800, 113] on div "Add Employee(s)" at bounding box center [791, 117] width 64 height 14
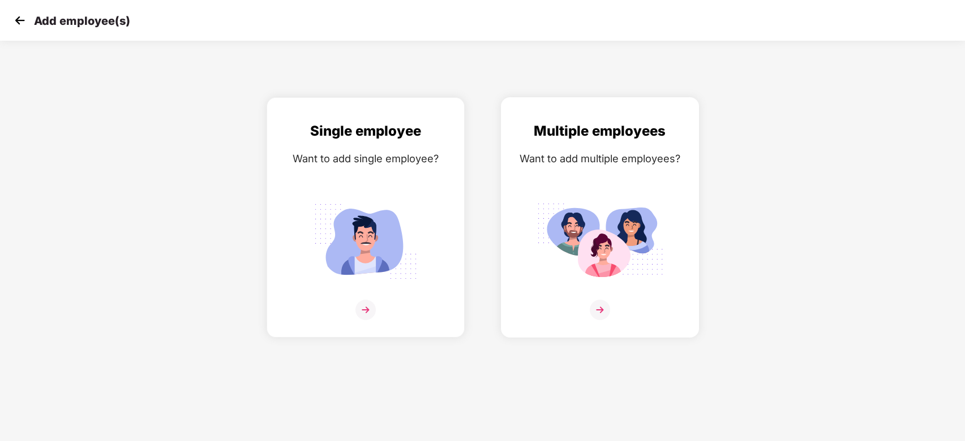
click at [599, 312] on img at bounding box center [600, 310] width 20 height 20
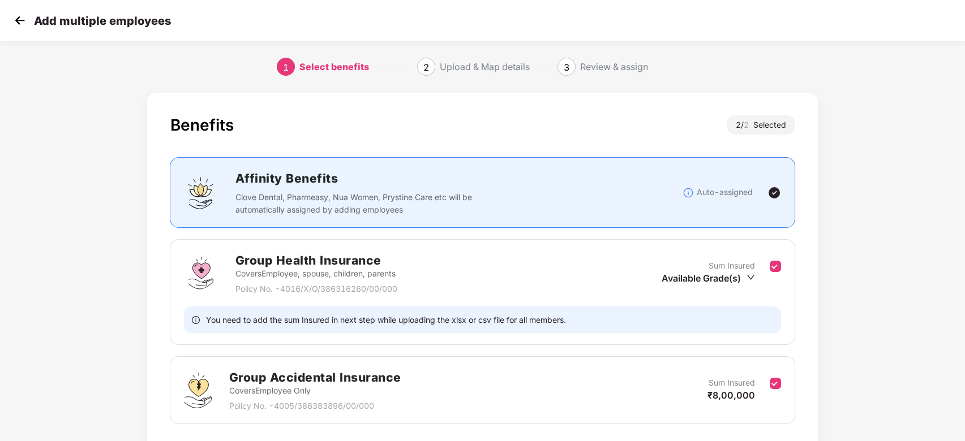
scroll to position [81, 0]
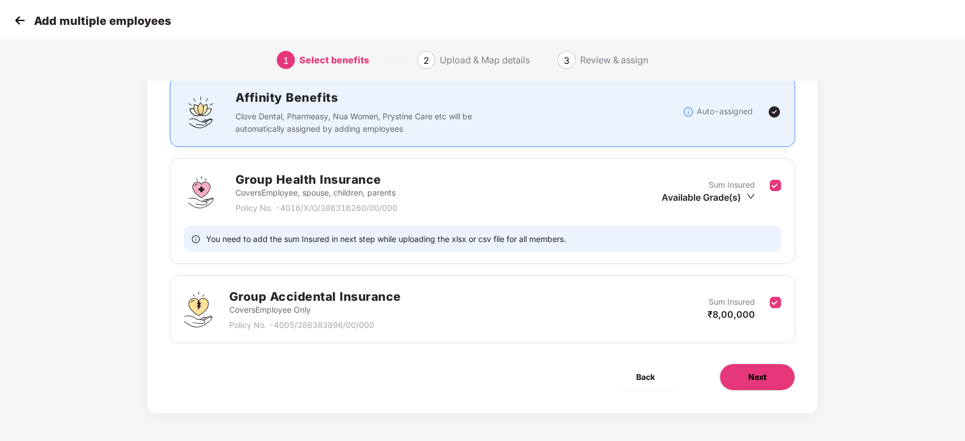
click at [762, 382] on span "Next" at bounding box center [757, 377] width 18 height 12
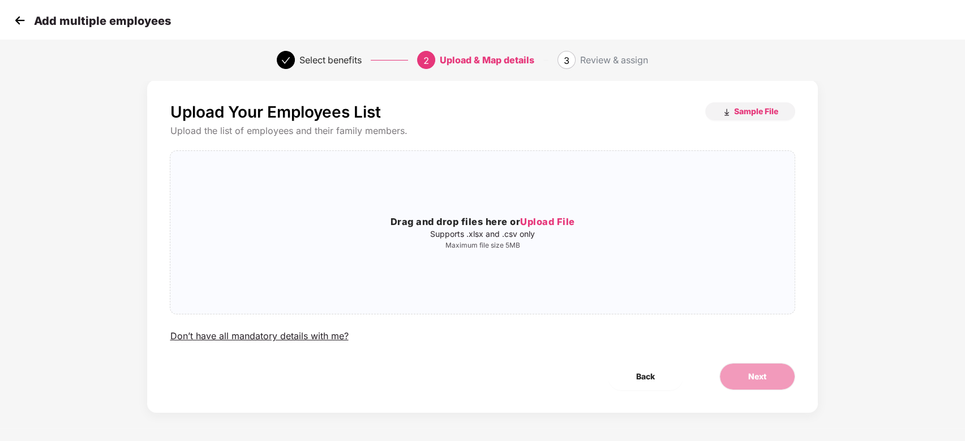
scroll to position [0, 0]
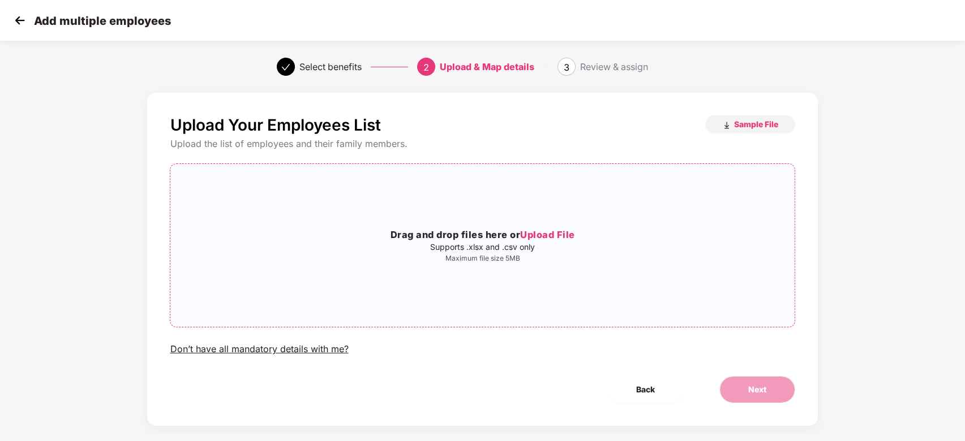
click at [536, 235] on span "Upload File" at bounding box center [547, 234] width 55 height 11
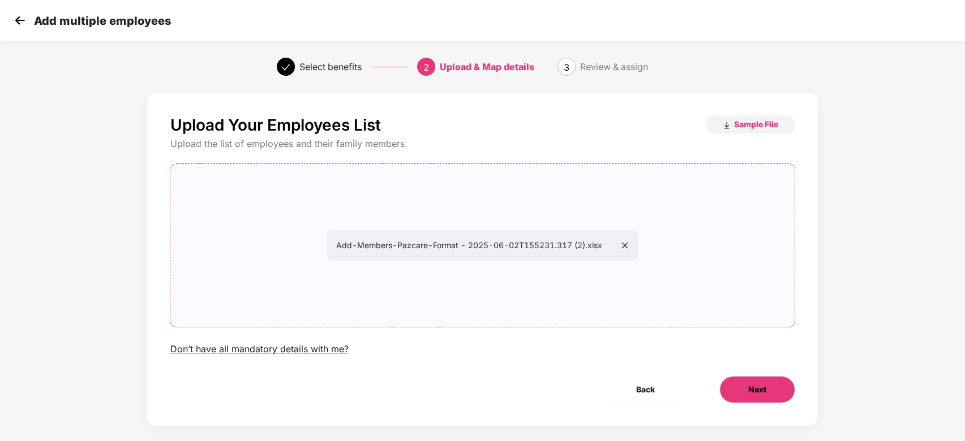
click at [750, 394] on span "Next" at bounding box center [757, 390] width 18 height 12
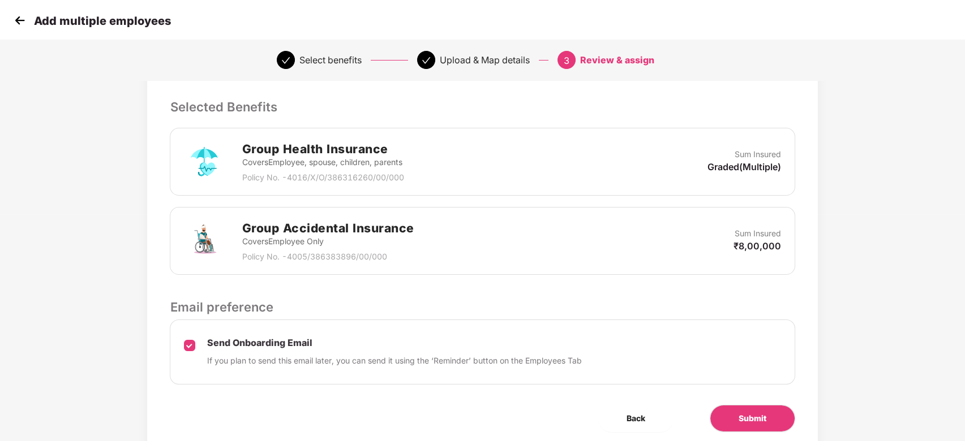
scroll to position [268, 0]
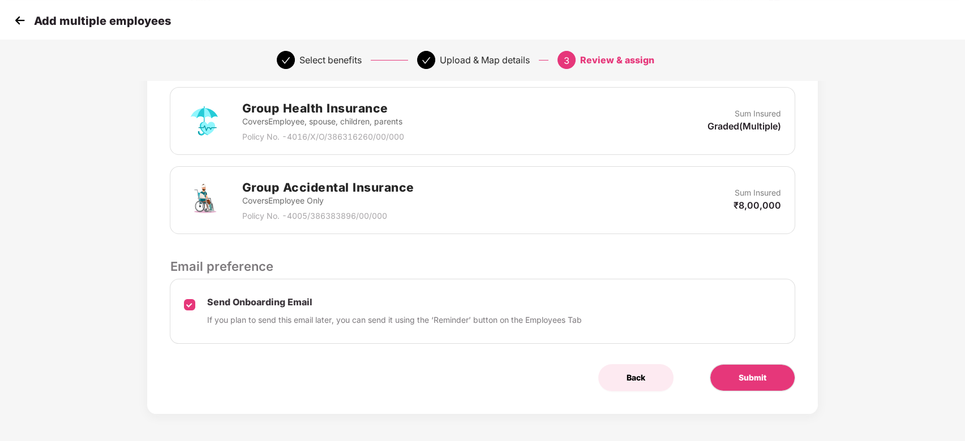
click at [640, 373] on span "Back" at bounding box center [635, 378] width 19 height 12
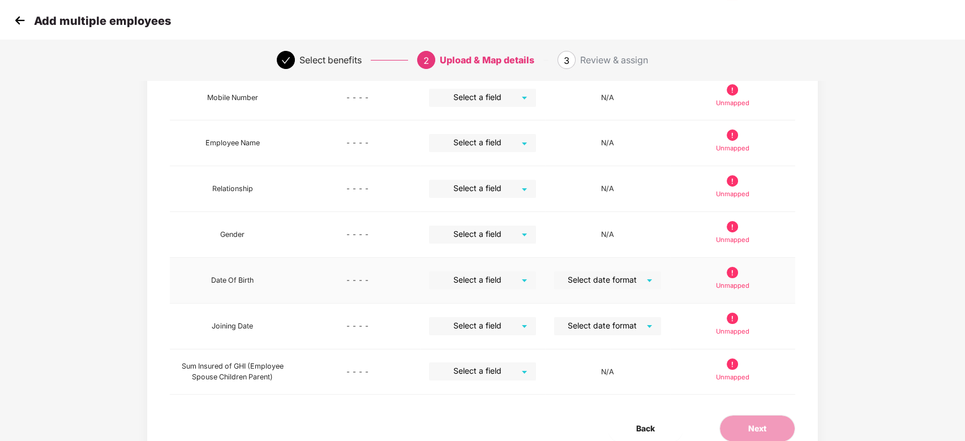
scroll to position [255, 0]
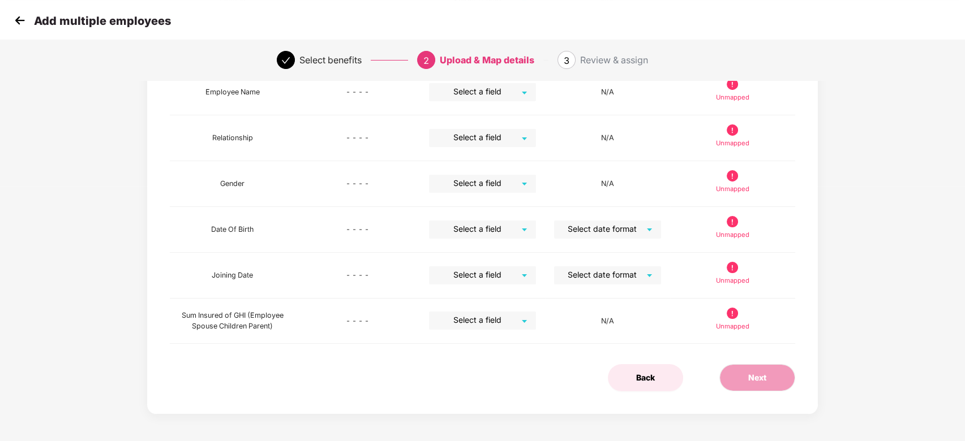
click at [642, 375] on span "Back" at bounding box center [645, 378] width 19 height 12
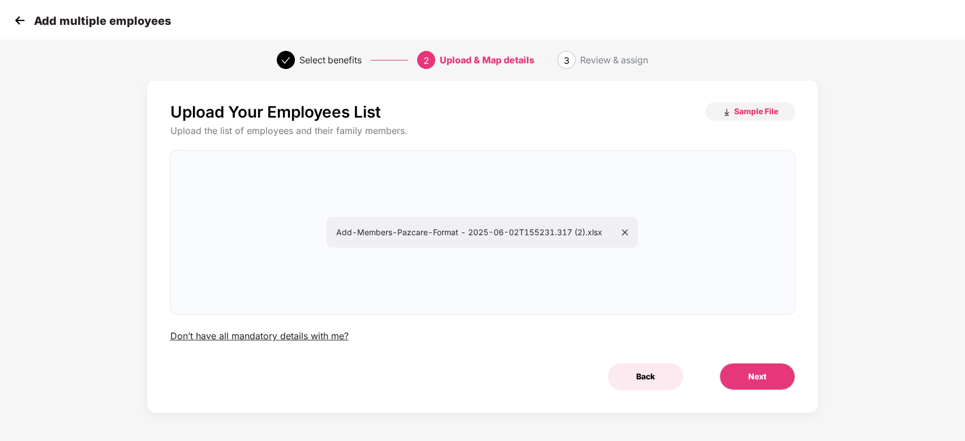
click at [647, 377] on span "Back" at bounding box center [645, 377] width 19 height 12
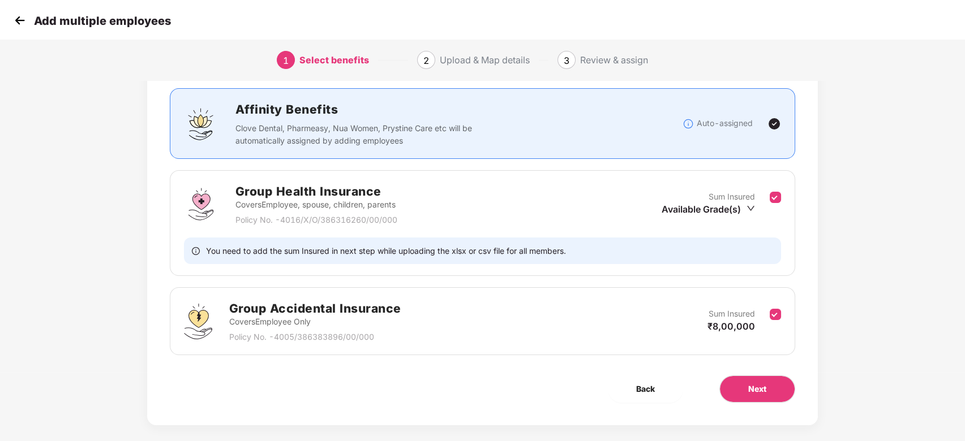
scroll to position [81, 0]
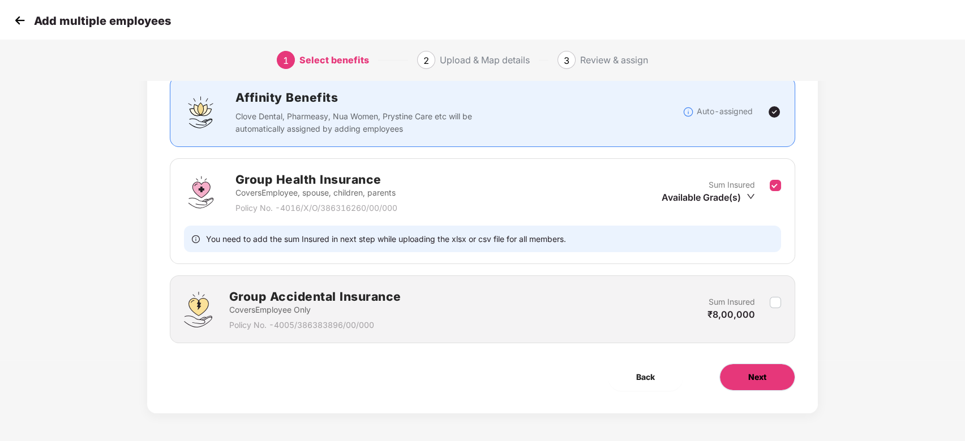
click at [755, 387] on button "Next" at bounding box center [757, 377] width 76 height 27
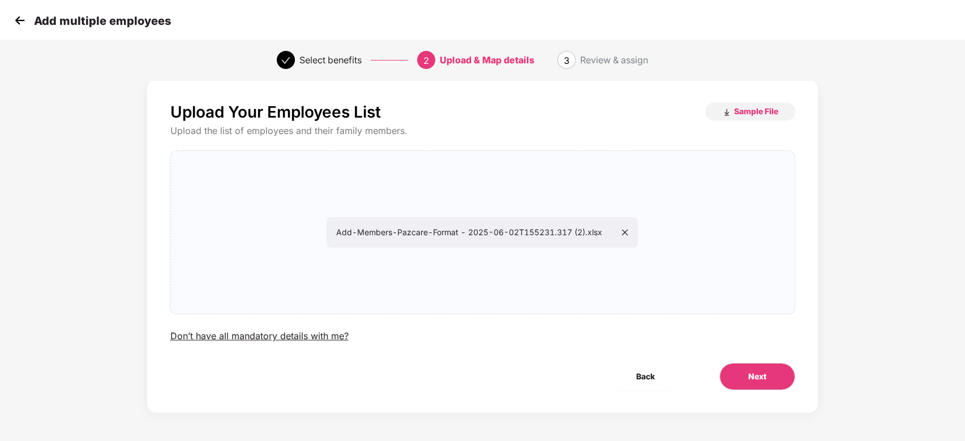
scroll to position [0, 0]
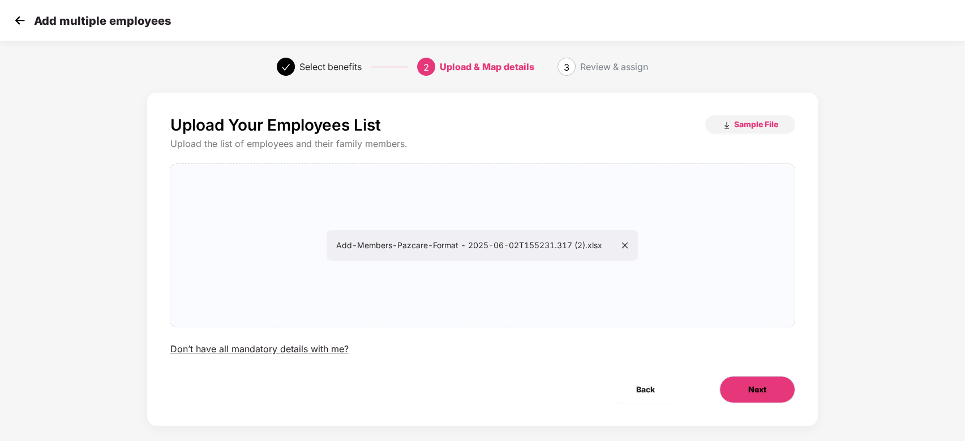
click at [755, 387] on span "Next" at bounding box center [757, 390] width 18 height 12
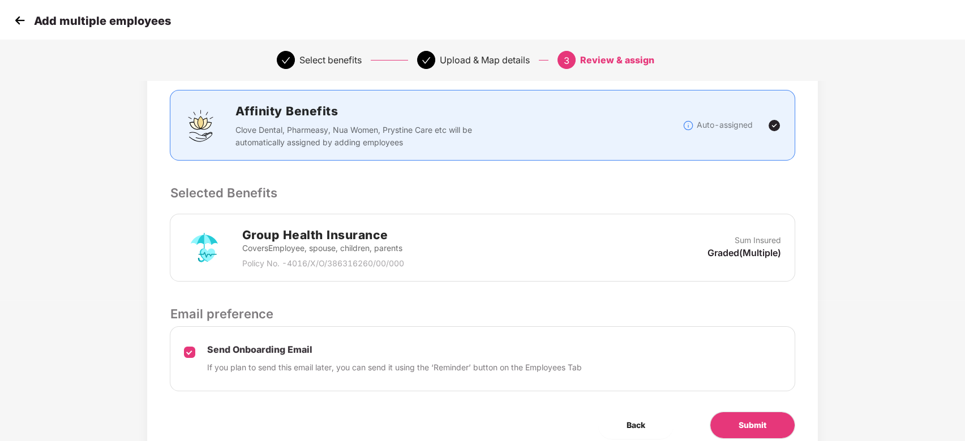
scroll to position [188, 0]
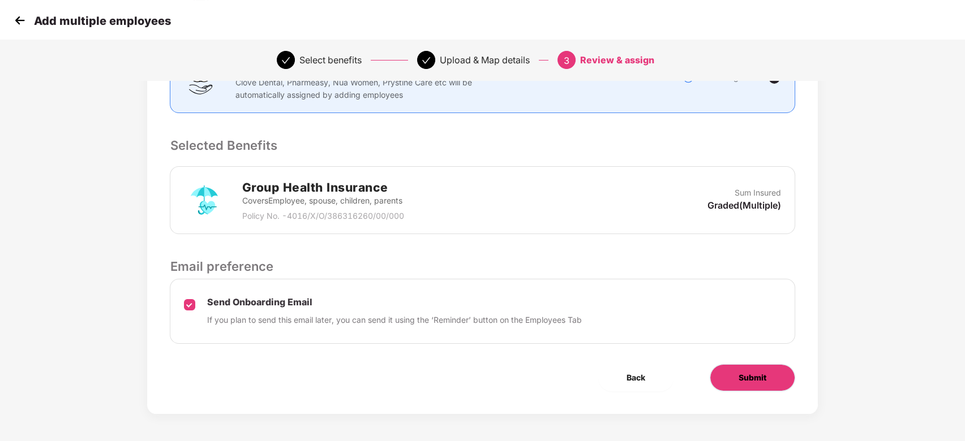
click at [755, 382] on span "Submit" at bounding box center [752, 378] width 28 height 12
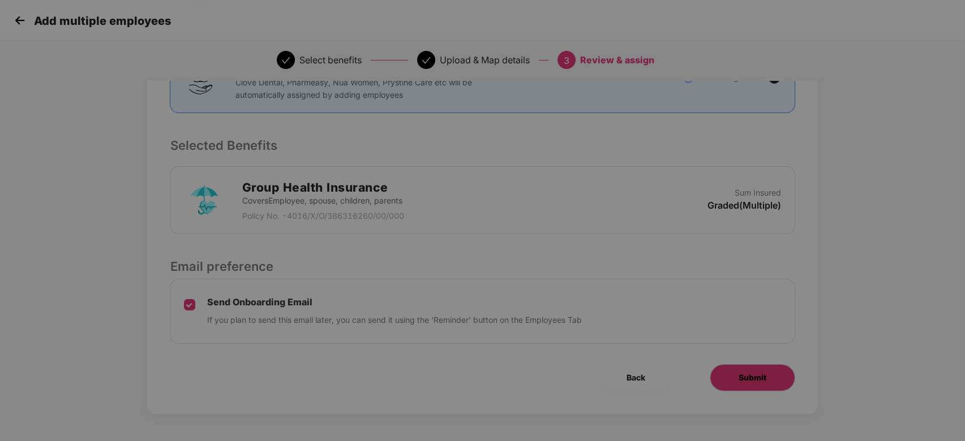
scroll to position [0, 0]
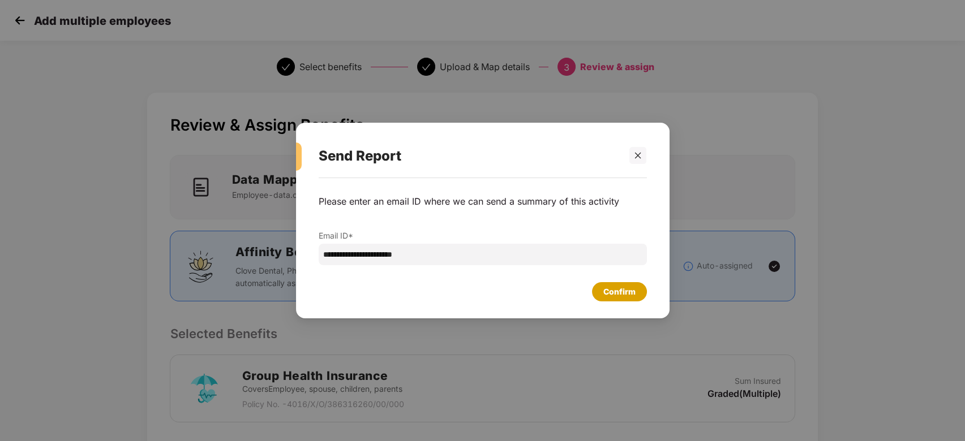
click at [621, 295] on div "Confirm" at bounding box center [619, 292] width 32 height 12
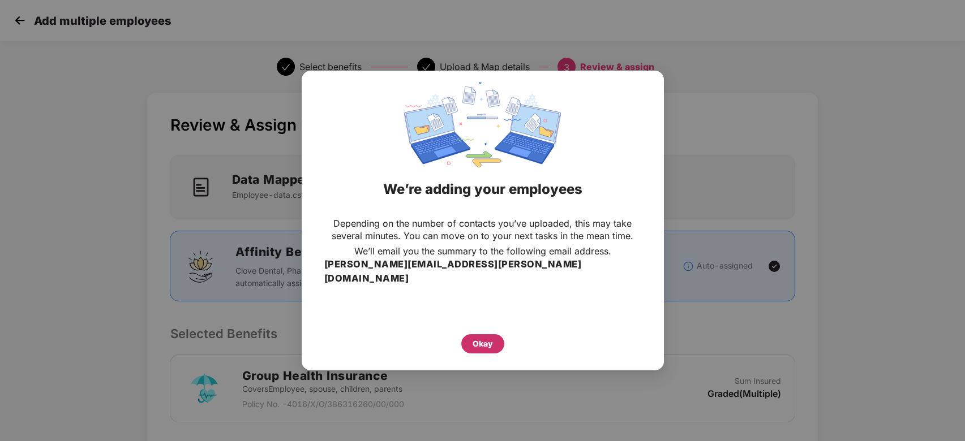
click at [488, 338] on div "Okay" at bounding box center [482, 344] width 20 height 12
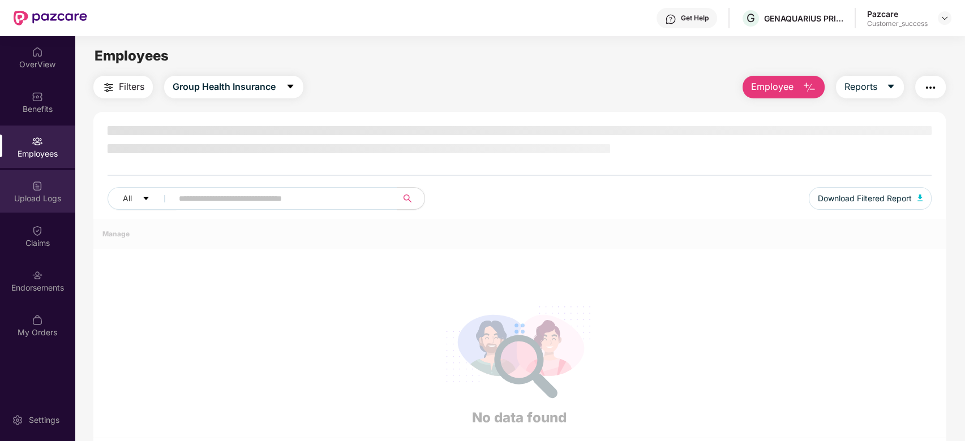
click at [32, 184] on img at bounding box center [37, 185] width 11 height 11
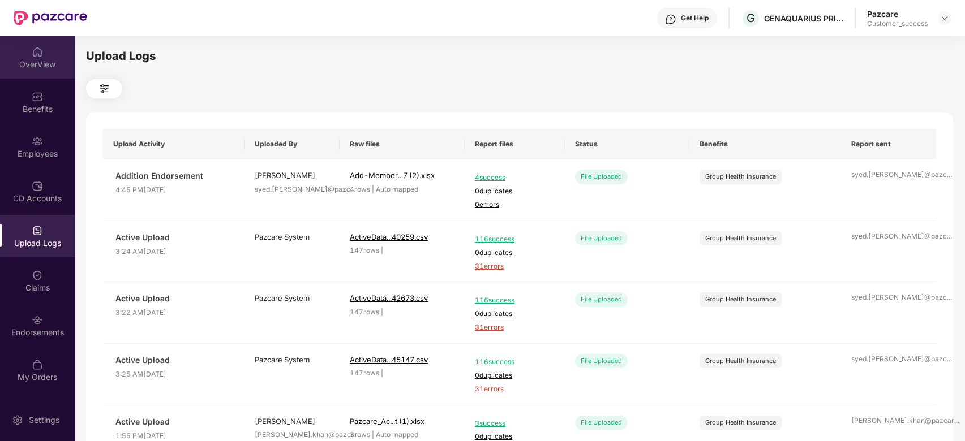
click at [41, 49] on img at bounding box center [37, 51] width 11 height 11
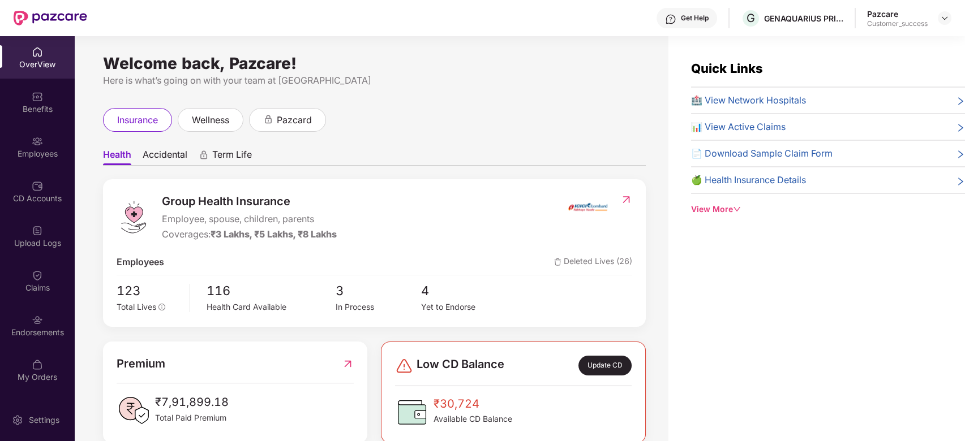
click at [45, 55] on div "OverView" at bounding box center [37, 57] width 75 height 42
click at [939, 20] on div at bounding box center [945, 18] width 14 height 14
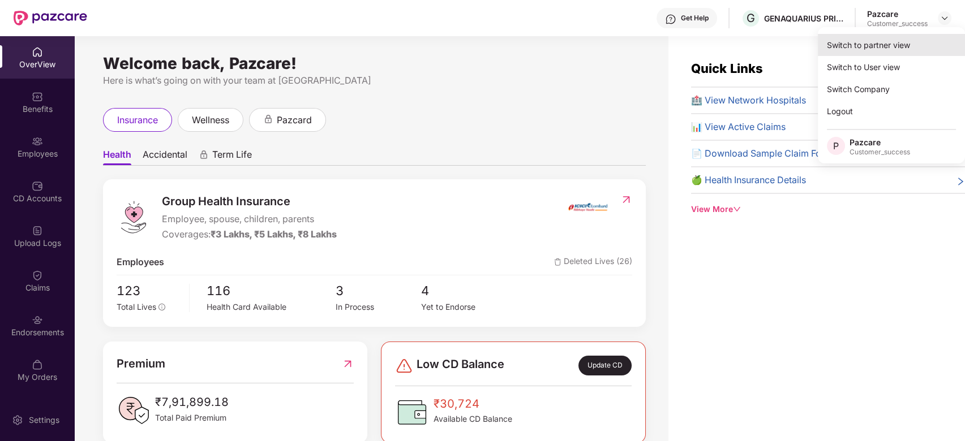
click at [883, 48] on div "Switch to partner view" at bounding box center [891, 45] width 147 height 22
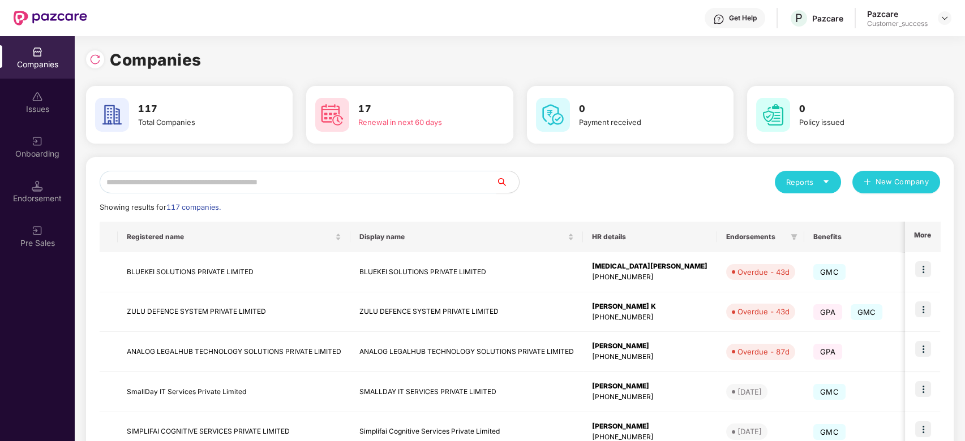
click at [240, 185] on input "text" at bounding box center [298, 182] width 397 height 23
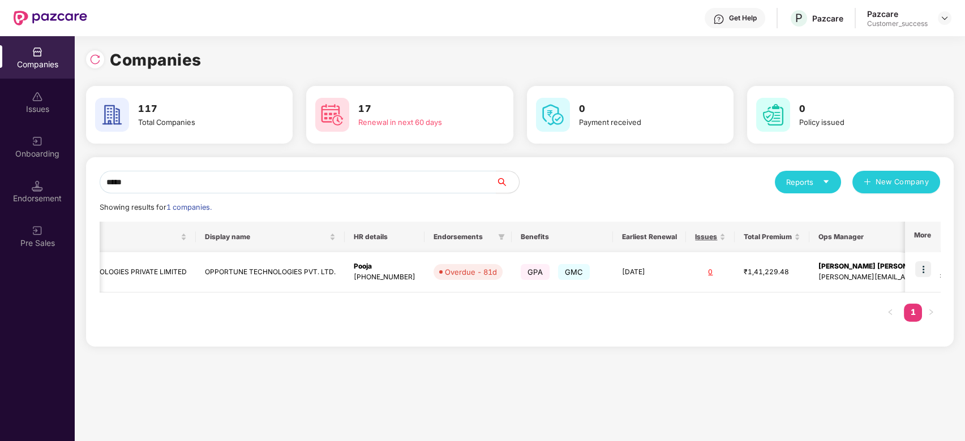
scroll to position [0, 113]
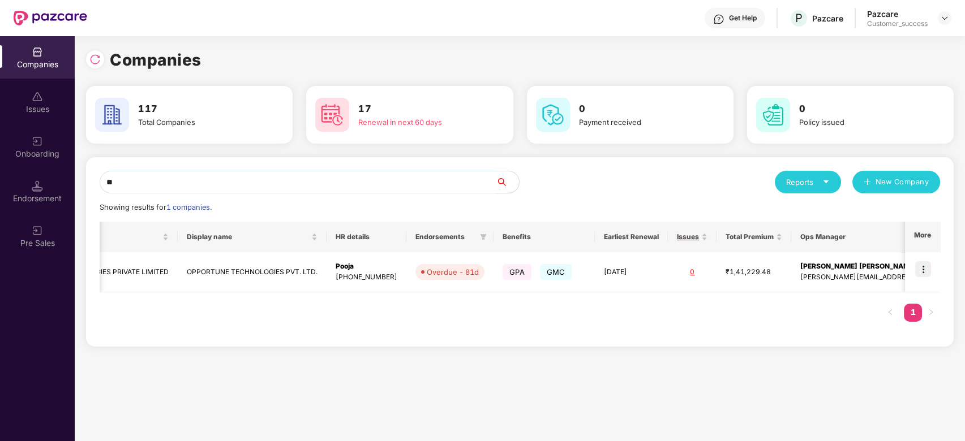
type input "*"
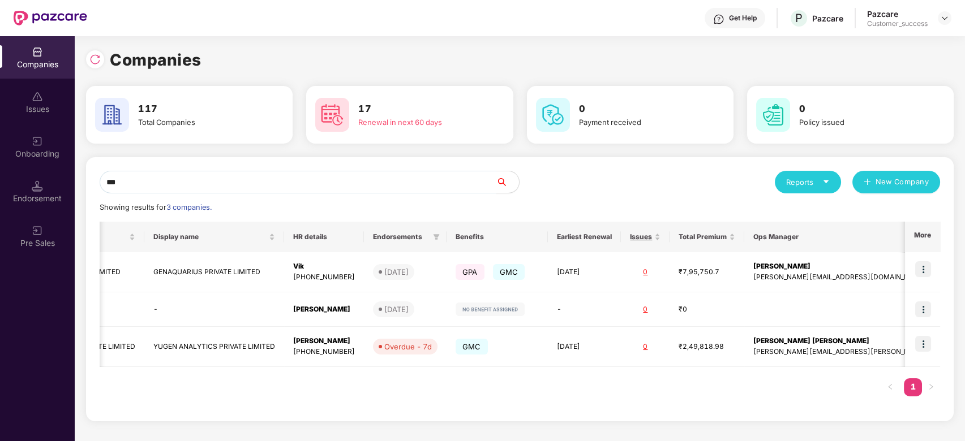
scroll to position [0, 70]
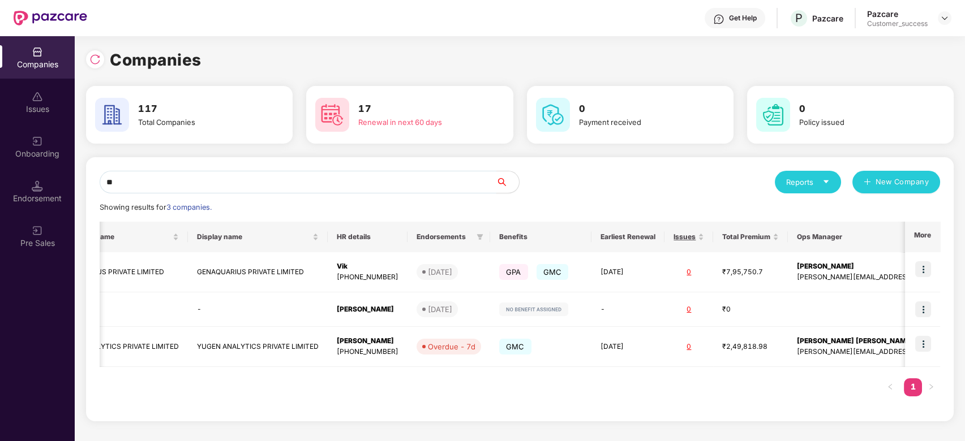
type input "*"
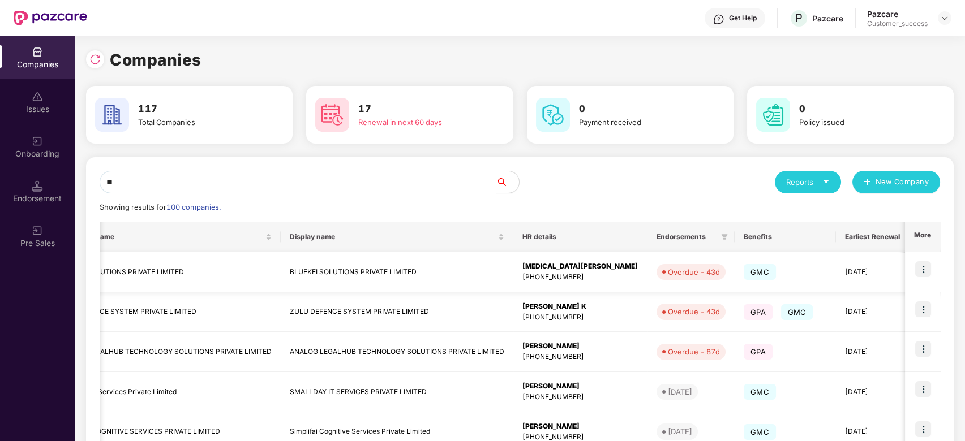
scroll to position [0, 0]
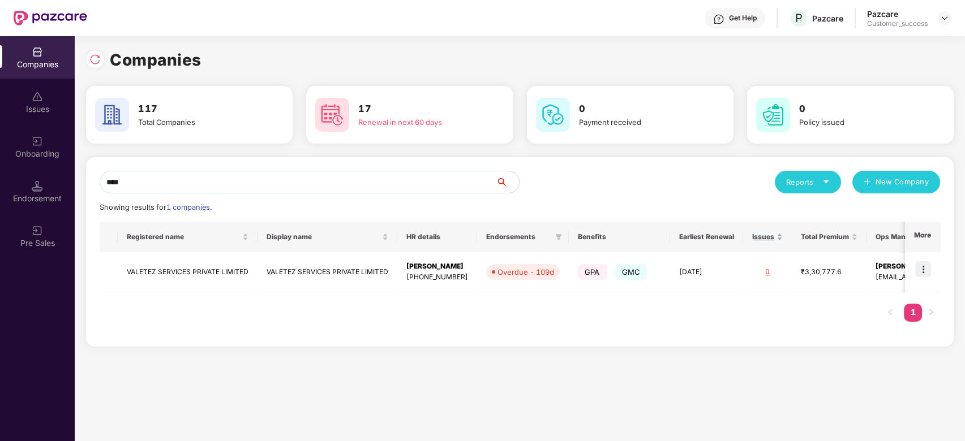
type input "****"
click at [928, 269] on img at bounding box center [923, 269] width 16 height 16
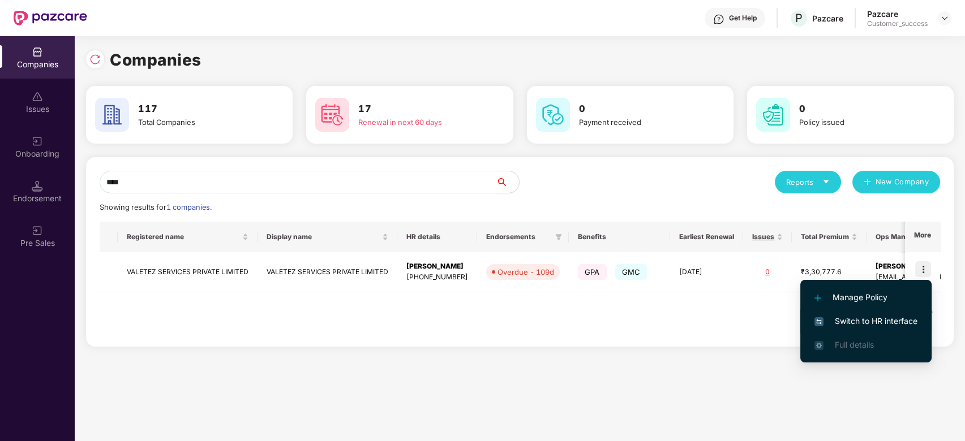
click at [840, 319] on span "Switch to HR interface" at bounding box center [865, 321] width 103 height 12
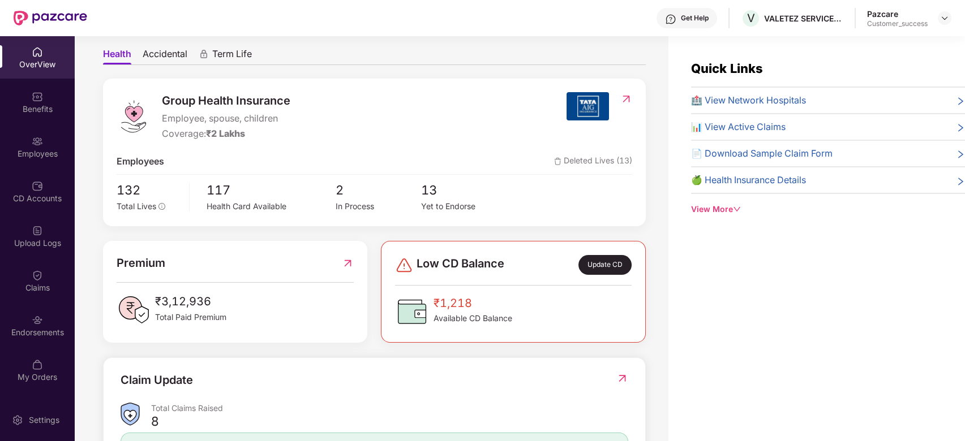
scroll to position [105, 0]
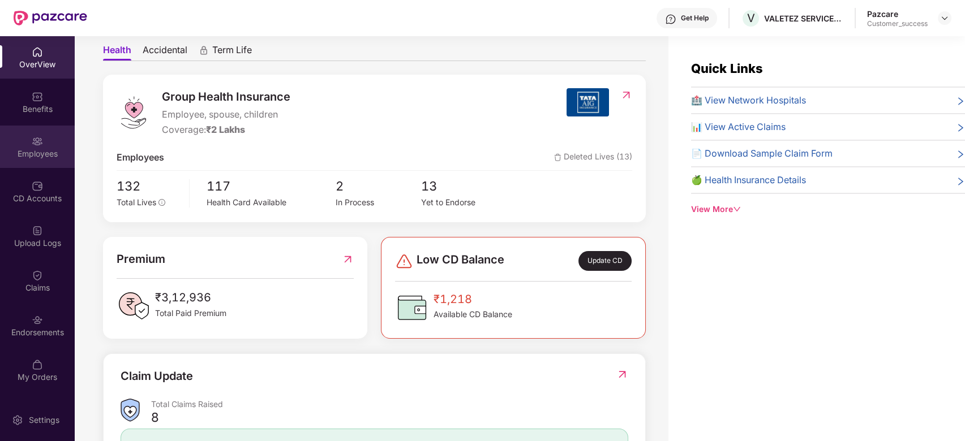
click at [36, 148] on div "Employees" at bounding box center [37, 153] width 75 height 11
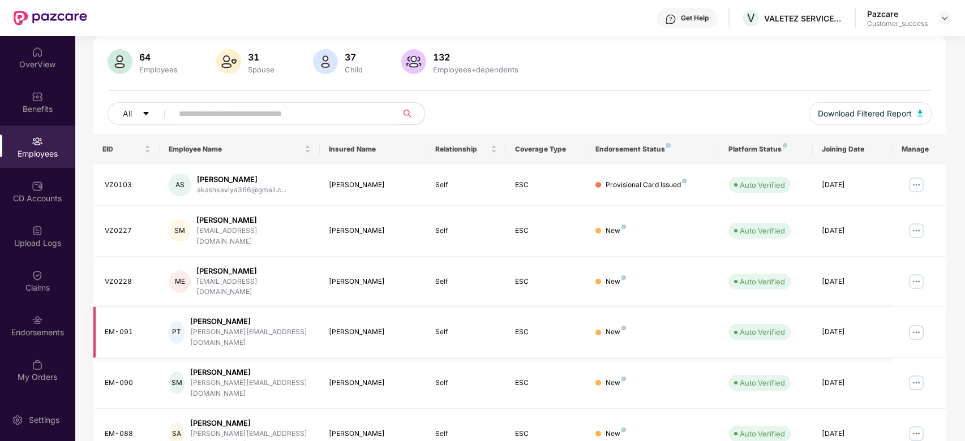
scroll to position [90, 0]
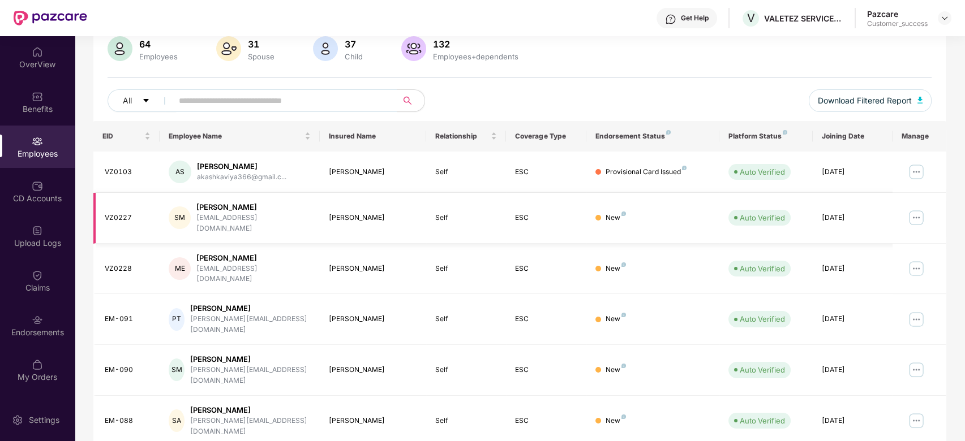
click at [913, 216] on img at bounding box center [916, 218] width 18 height 18
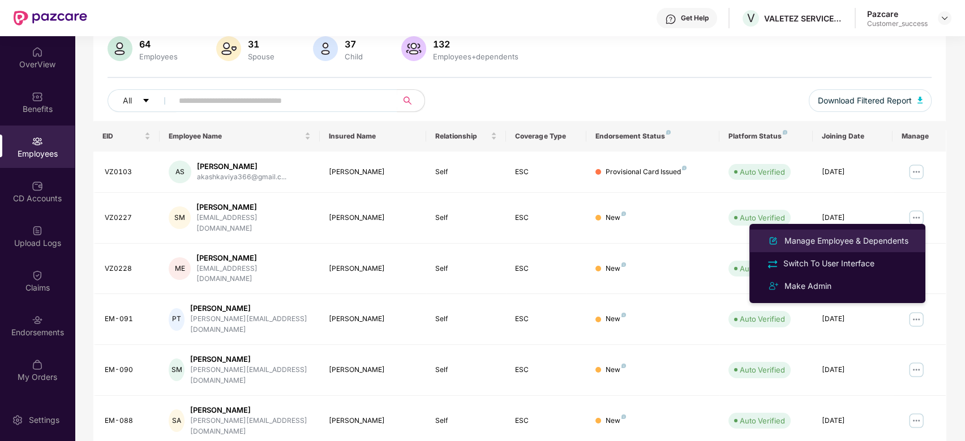
click at [842, 235] on div "Manage Employee & Dependents" at bounding box center [846, 241] width 128 height 12
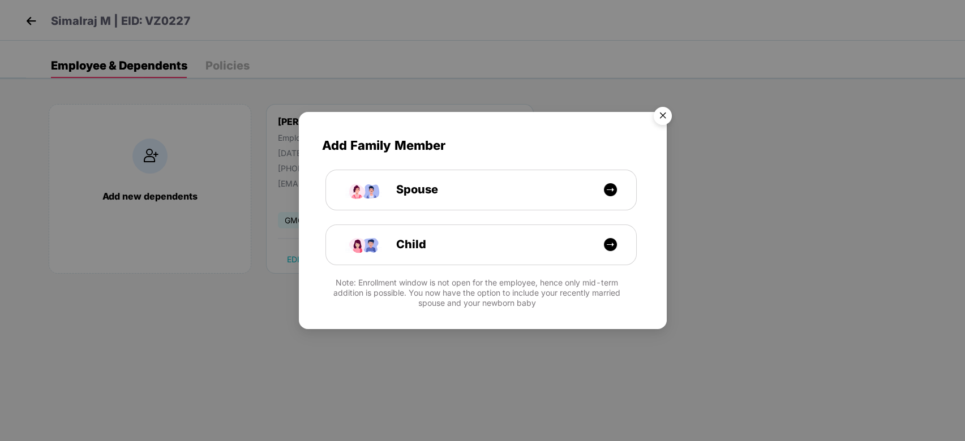
click at [665, 113] on img "Close" at bounding box center [663, 118] width 32 height 32
